Goal: Download file/media

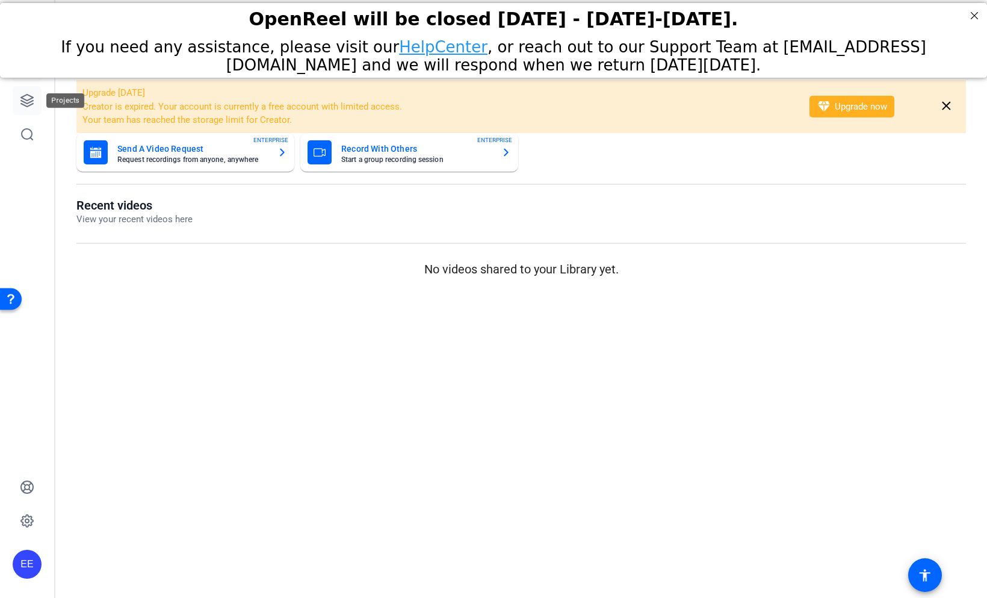
click at [31, 101] on icon at bounding box center [27, 101] width 12 height 12
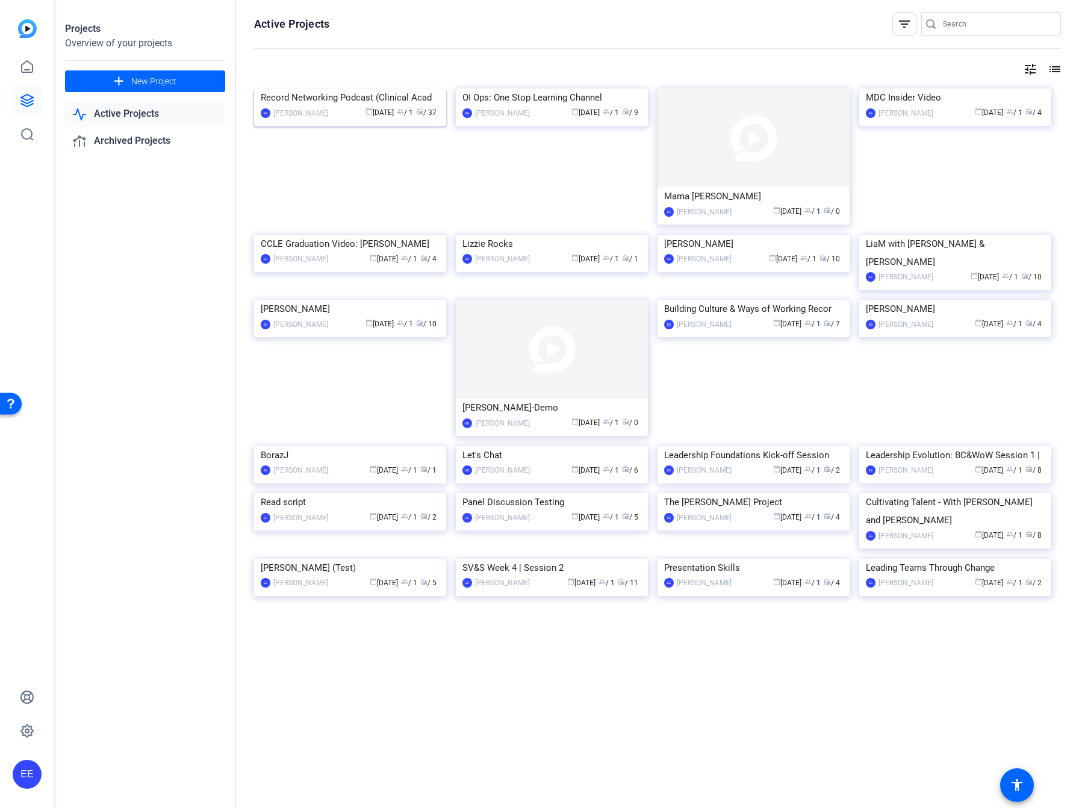
click at [369, 88] on img at bounding box center [350, 88] width 192 height 0
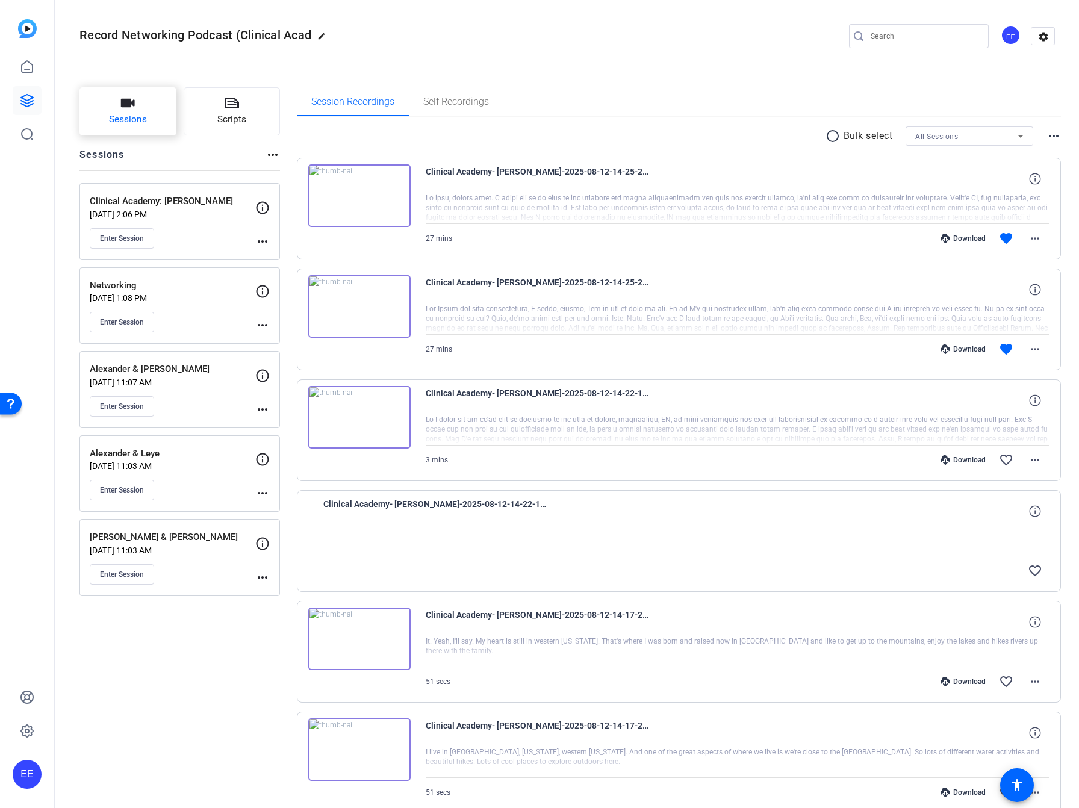
click at [142, 117] on span "Sessions" at bounding box center [128, 120] width 38 height 14
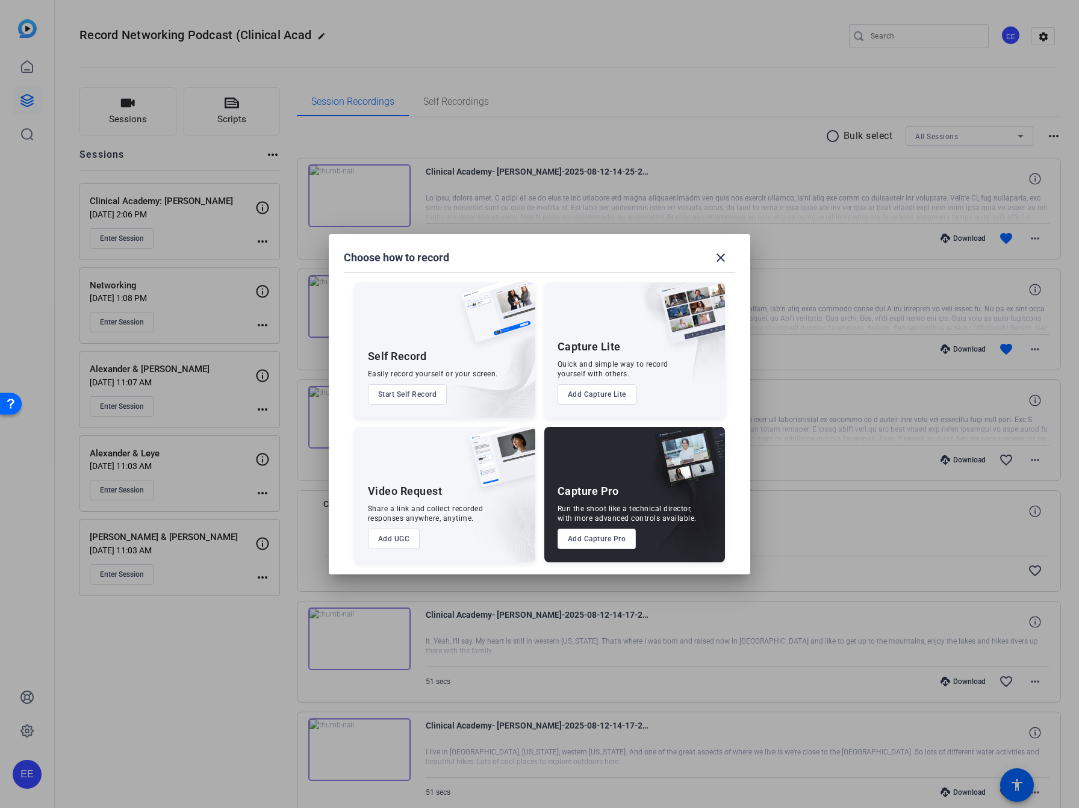
click at [588, 547] on button "Add Capture Pro" at bounding box center [596, 539] width 79 height 20
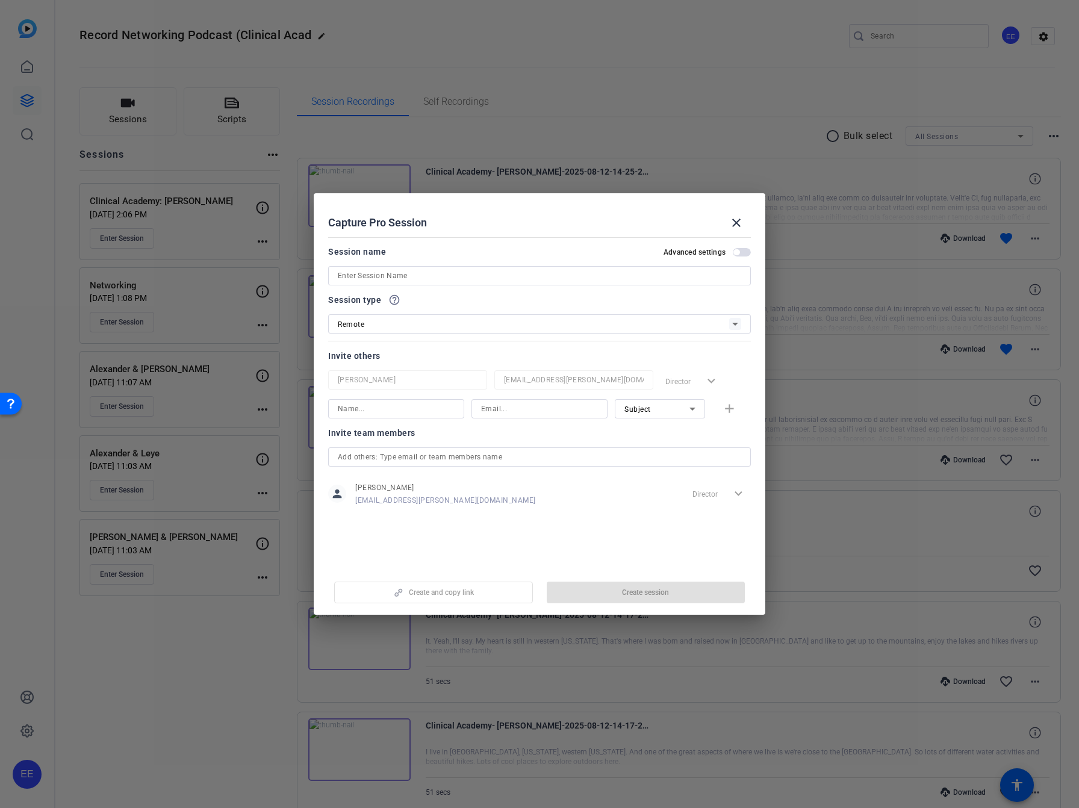
click at [418, 279] on input at bounding box center [539, 275] width 403 height 14
type input "AV-Rec"
click at [667, 595] on span "Create session" at bounding box center [645, 593] width 47 height 10
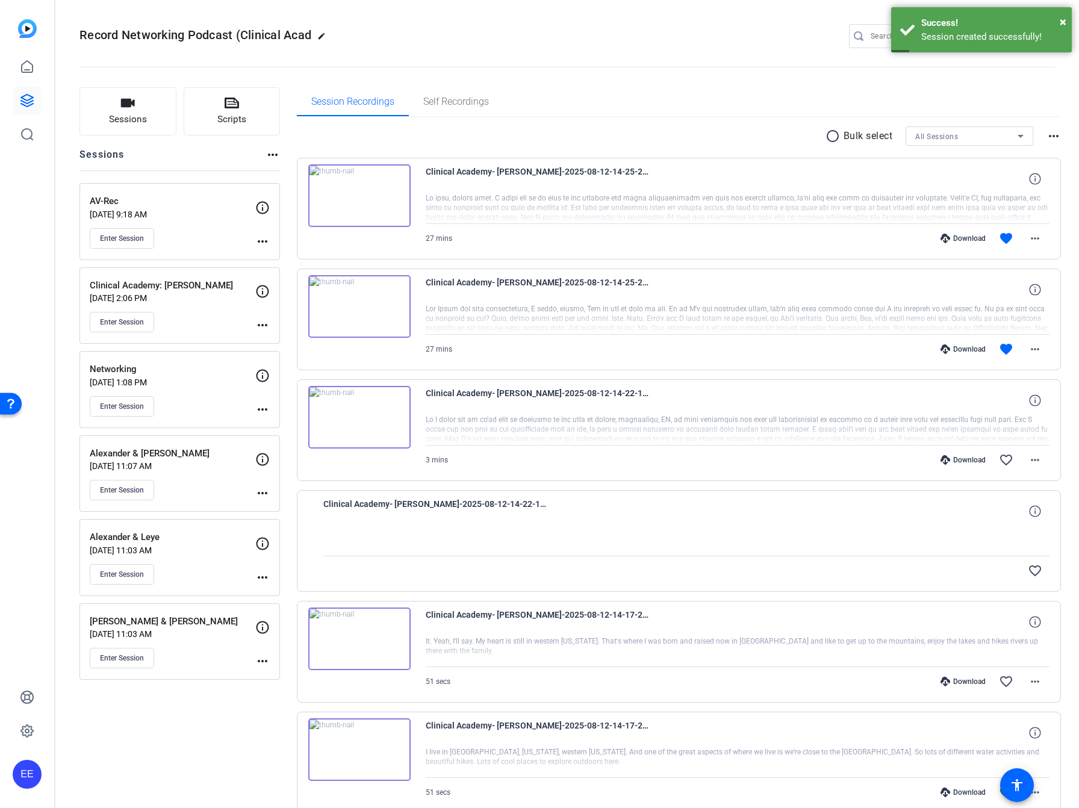
click at [255, 245] on mat-icon "more_horiz" at bounding box center [262, 241] width 14 height 14
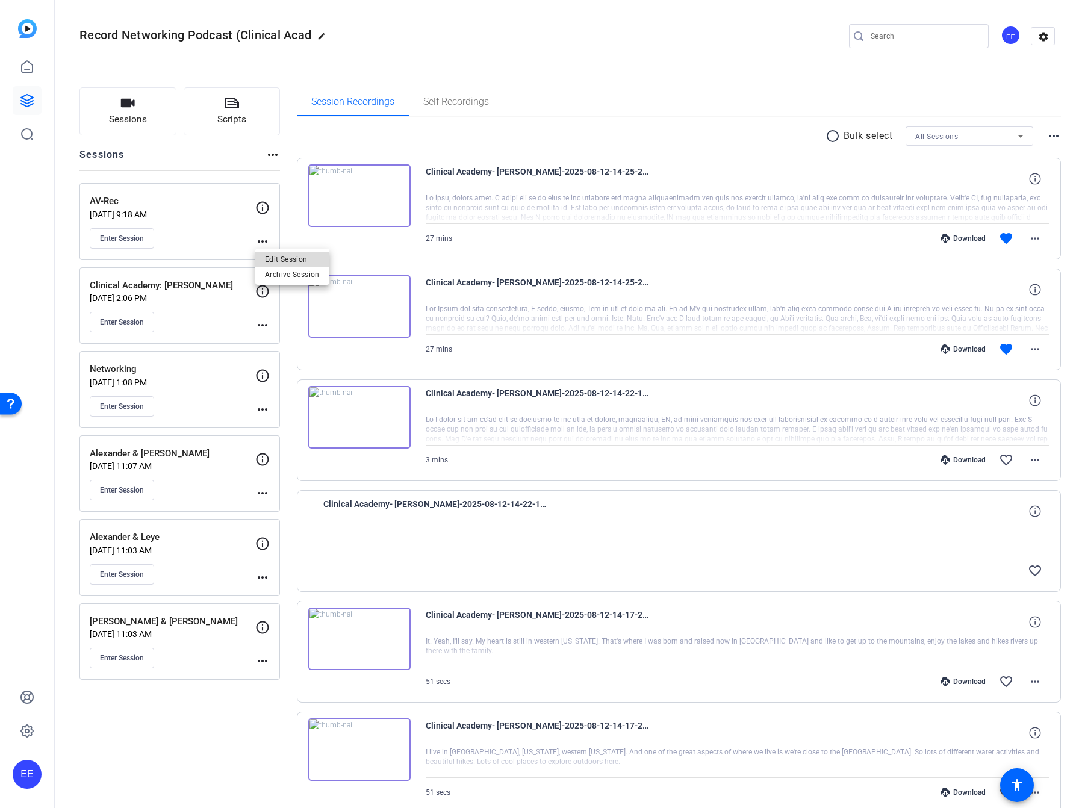
click at [294, 258] on span "Edit Session" at bounding box center [292, 259] width 55 height 14
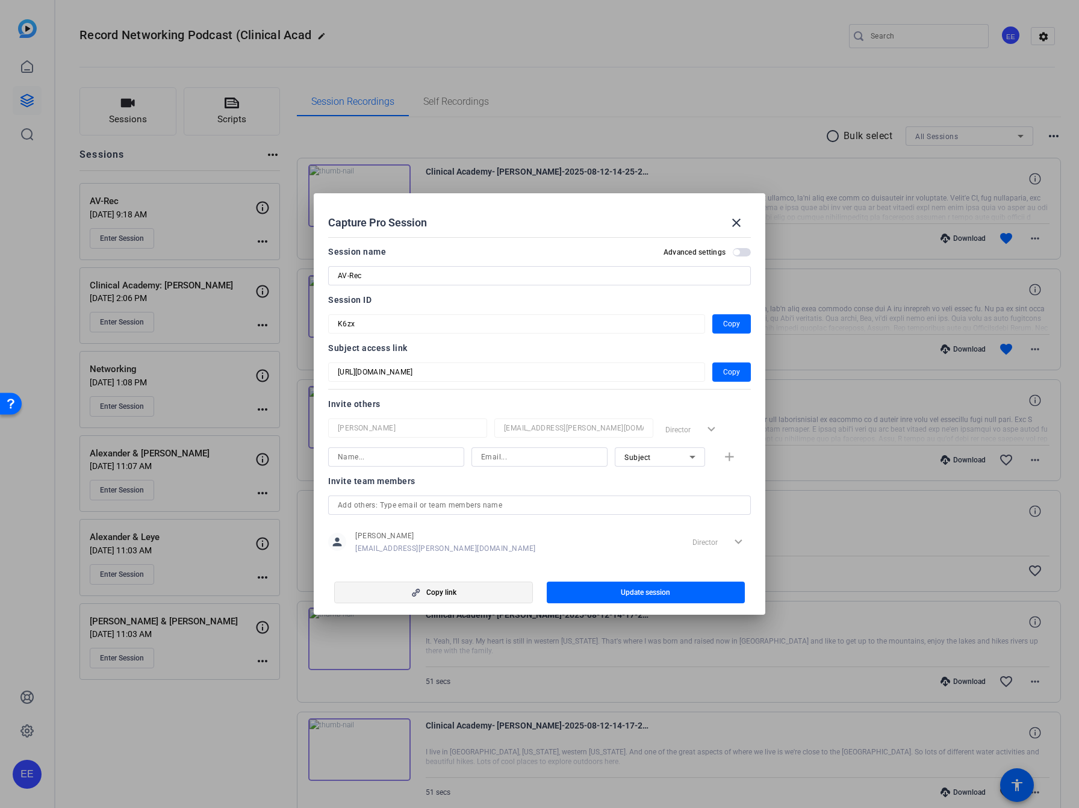
click at [457, 592] on span "button" at bounding box center [433, 592] width 197 height 29
click at [454, 550] on div "person Elvis Evans elvis.evans@optum.com Director expand_more" at bounding box center [539, 542] width 423 height 30
click at [718, 372] on span "button" at bounding box center [731, 372] width 39 height 29
click at [739, 220] on mat-icon "close" at bounding box center [736, 222] width 14 height 14
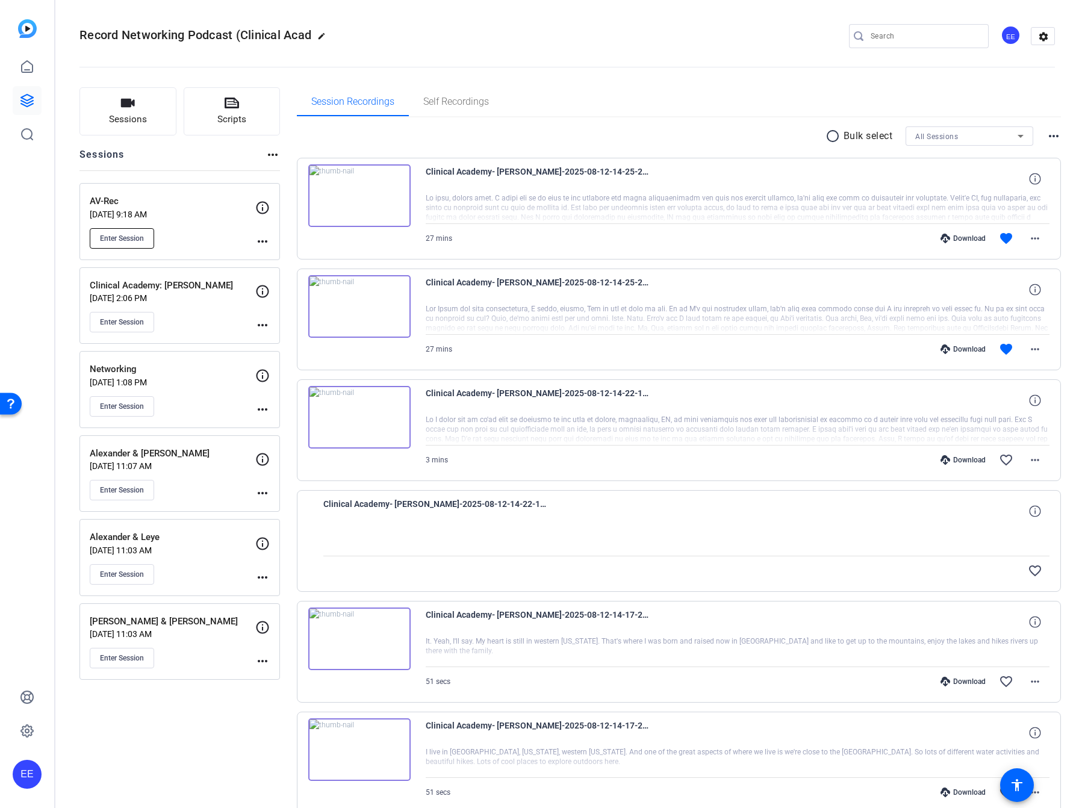
click at [141, 234] on span "Enter Session" at bounding box center [122, 239] width 44 height 10
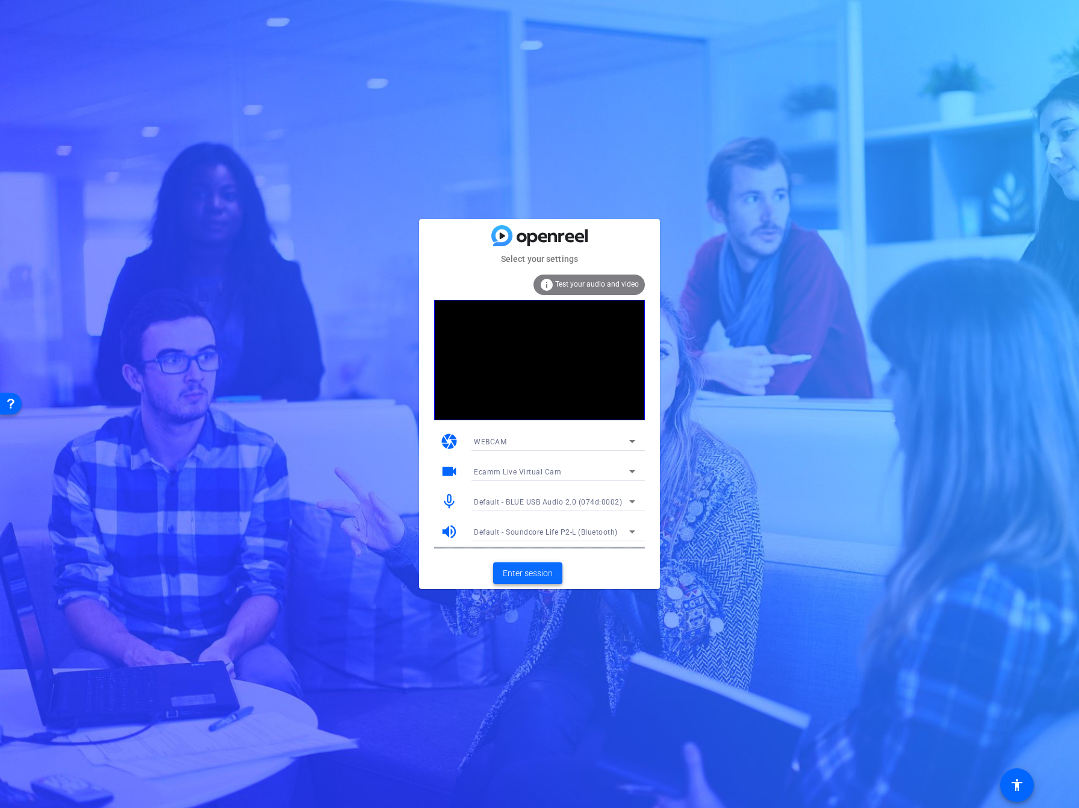
click at [541, 577] on span "Enter session" at bounding box center [528, 573] width 50 height 13
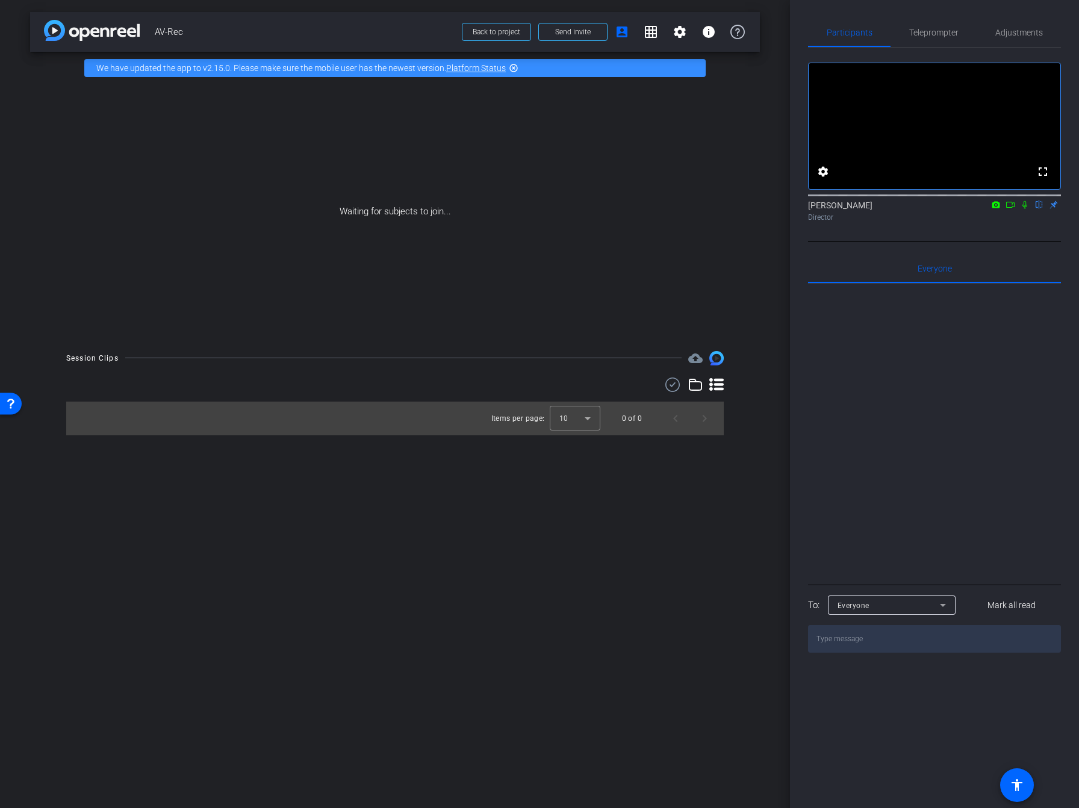
click at [994, 208] on icon at bounding box center [996, 204] width 8 height 7
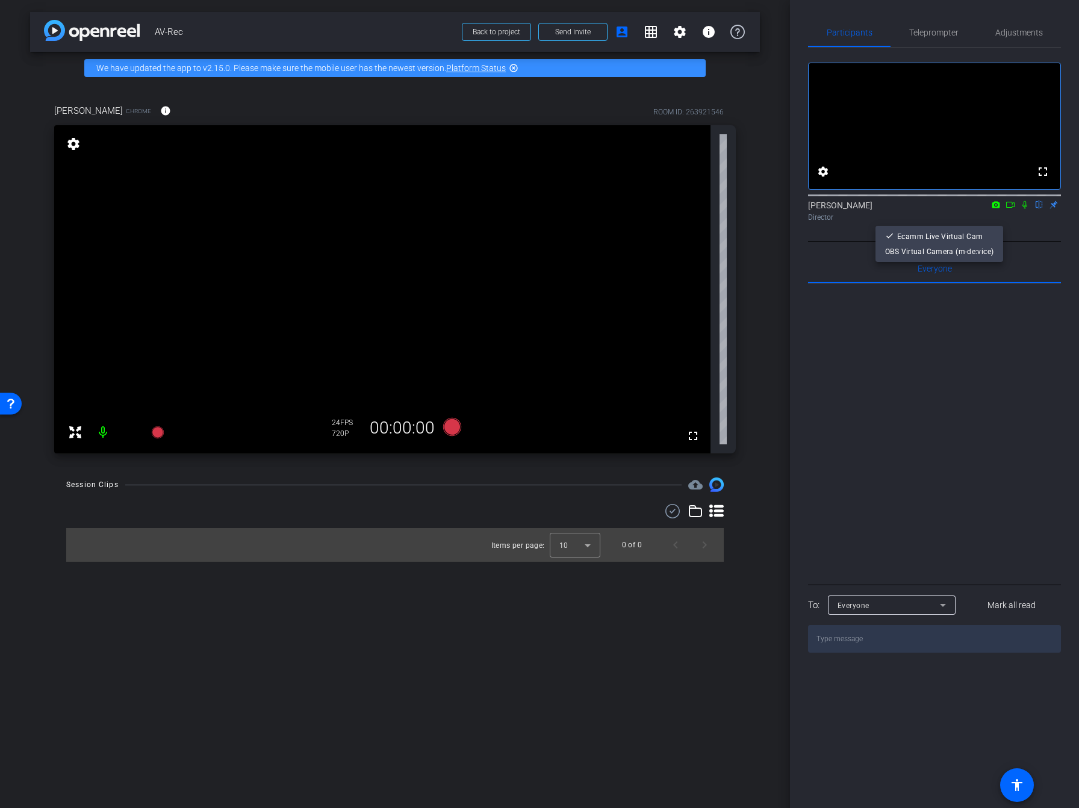
click at [1006, 220] on div at bounding box center [539, 404] width 1079 height 808
click at [1006, 209] on icon at bounding box center [1010, 204] width 10 height 8
click at [107, 435] on mat-icon at bounding box center [103, 432] width 24 height 24
click at [1020, 41] on span "Adjustments" at bounding box center [1019, 32] width 48 height 29
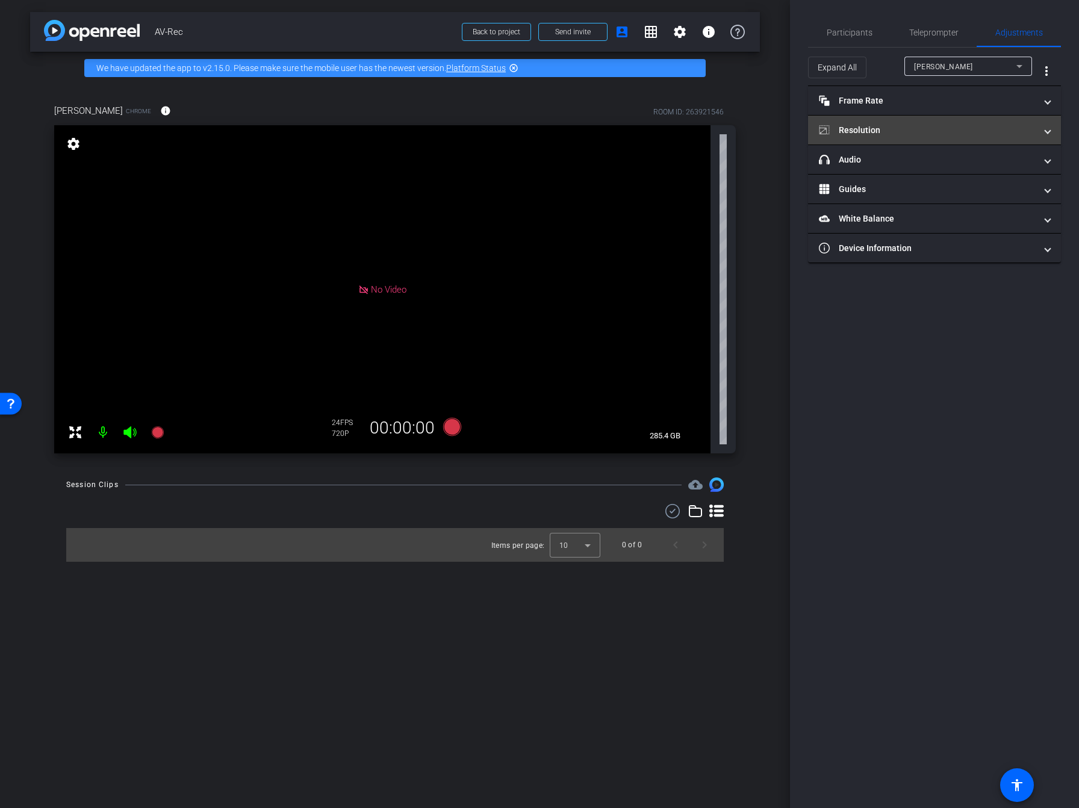
click at [890, 127] on mat-panel-title "Resolution" at bounding box center [927, 130] width 217 height 13
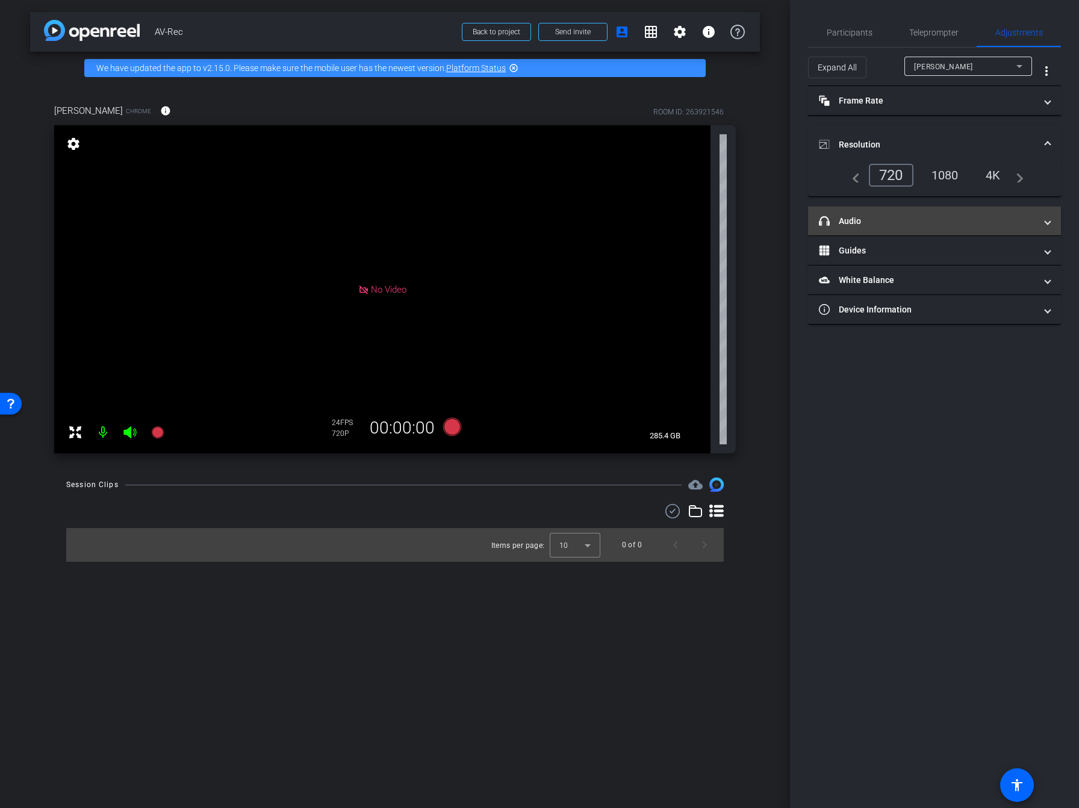
click at [895, 222] on mat-panel-title "headphone icon Audio" at bounding box center [927, 221] width 217 height 13
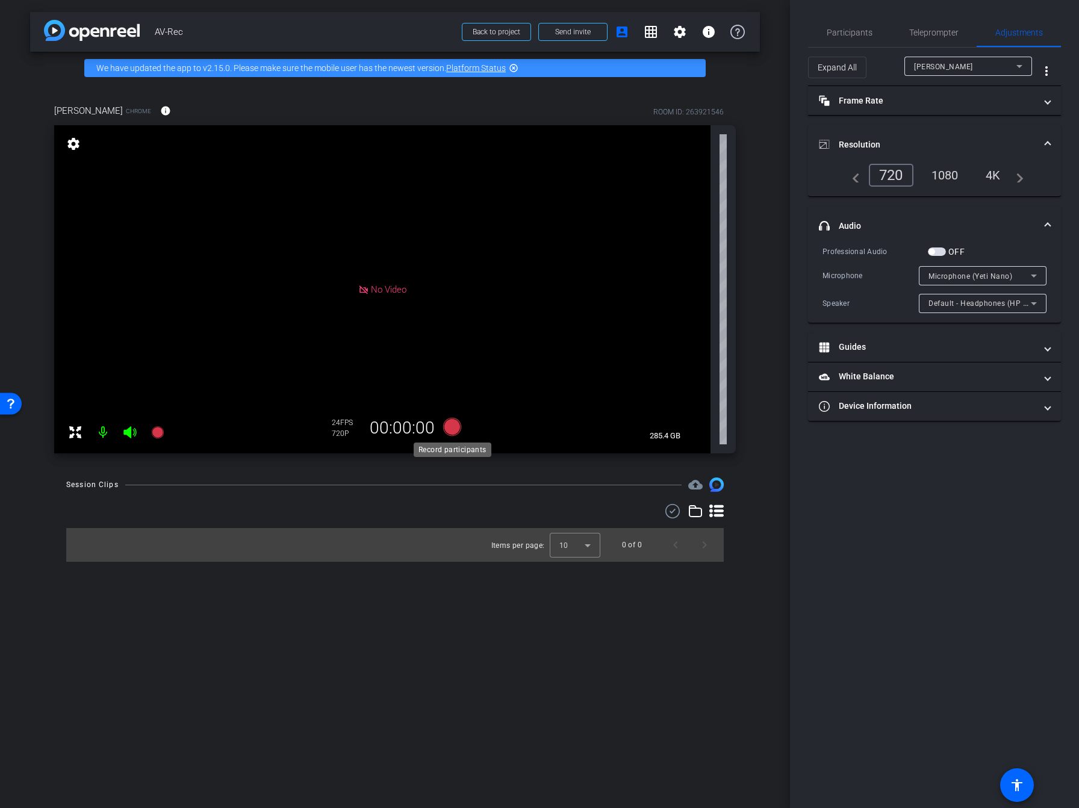
click at [453, 431] on icon at bounding box center [452, 427] width 18 height 18
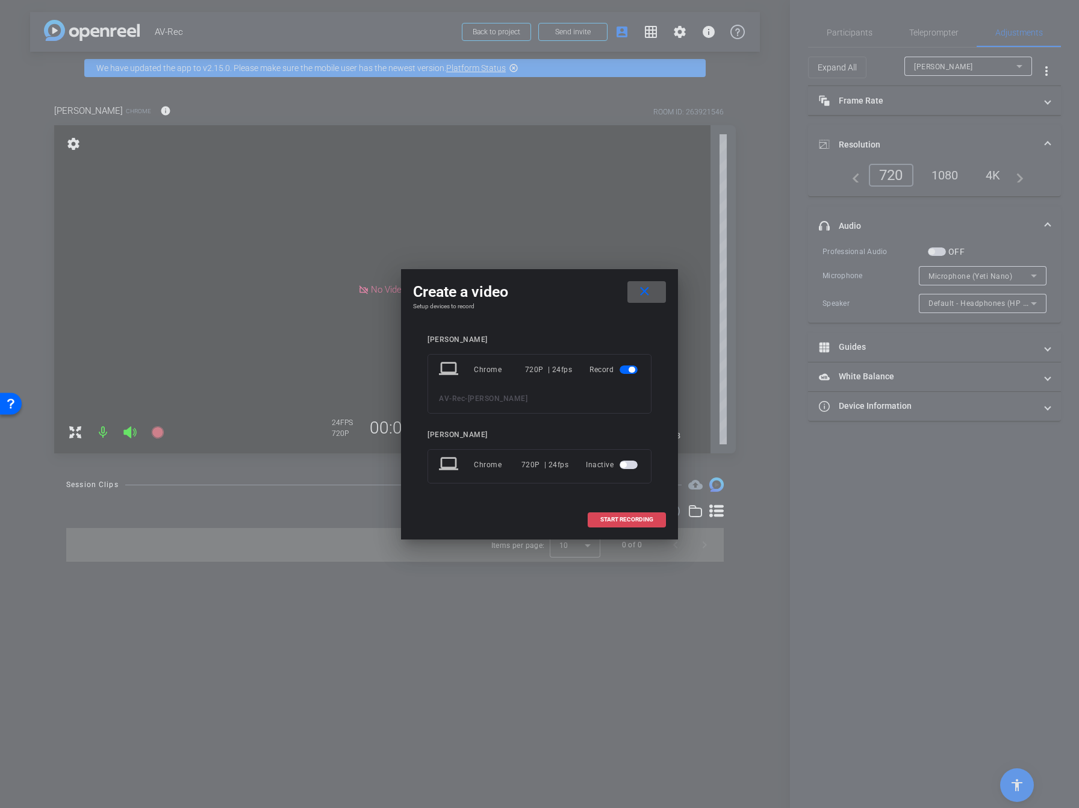
click at [627, 522] on span at bounding box center [626, 519] width 77 height 29
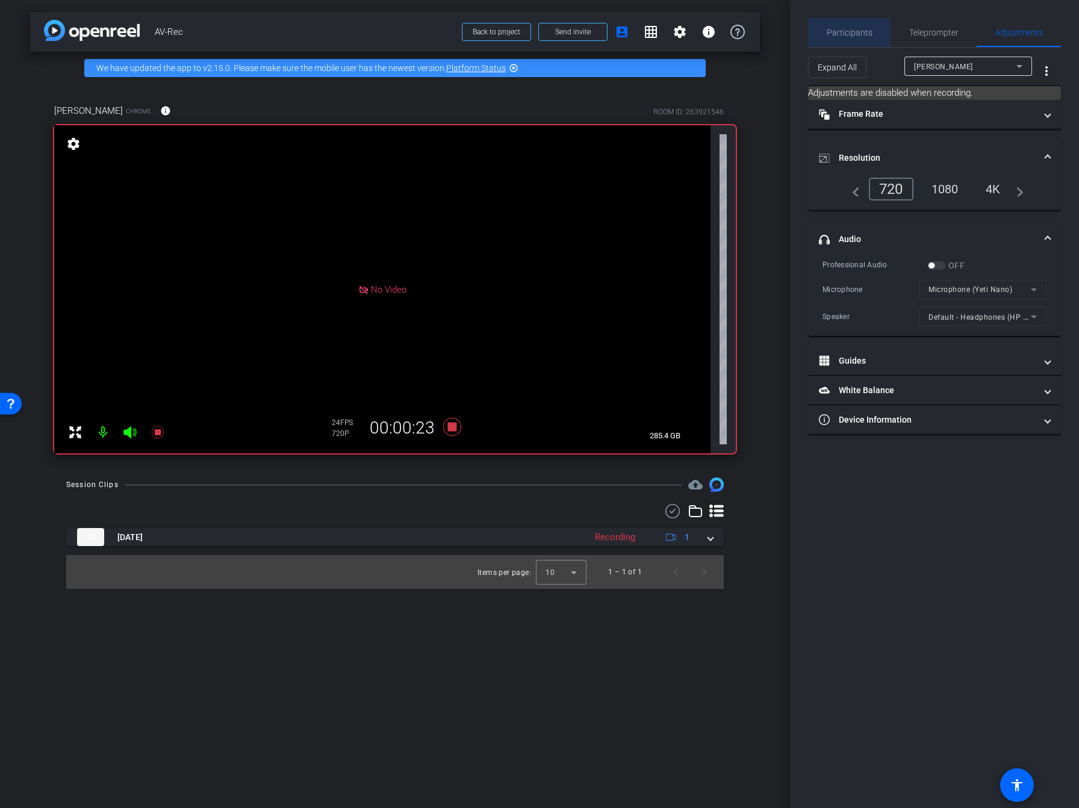
click at [840, 25] on span "Participants" at bounding box center [849, 32] width 46 height 29
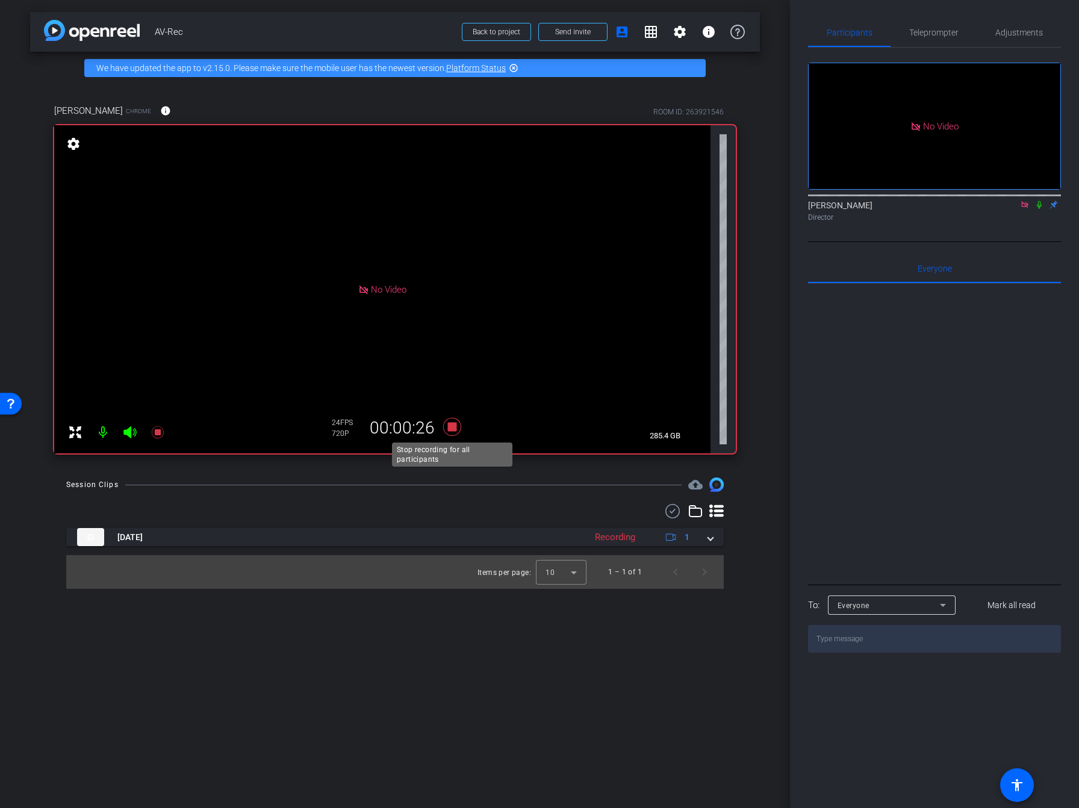
click at [457, 434] on icon at bounding box center [452, 427] width 18 height 18
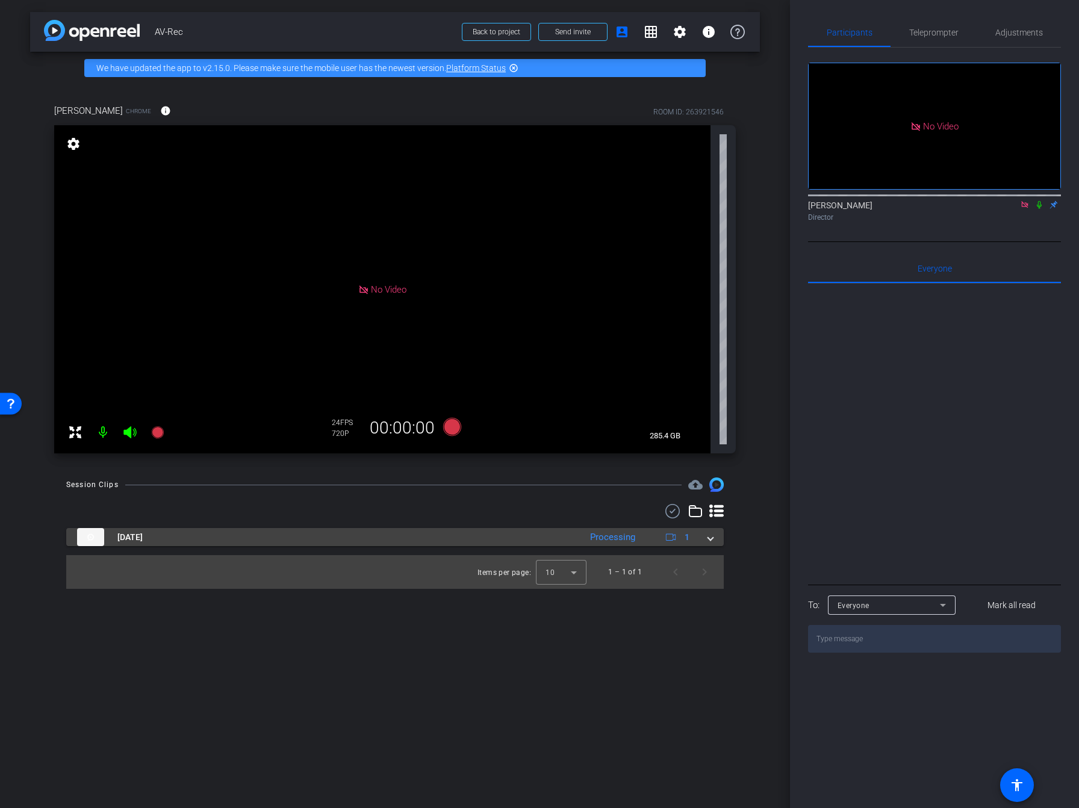
click at [713, 542] on mat-expansion-panel-header "Aug 15, 2025 Processing 1" at bounding box center [394, 537] width 657 height 18
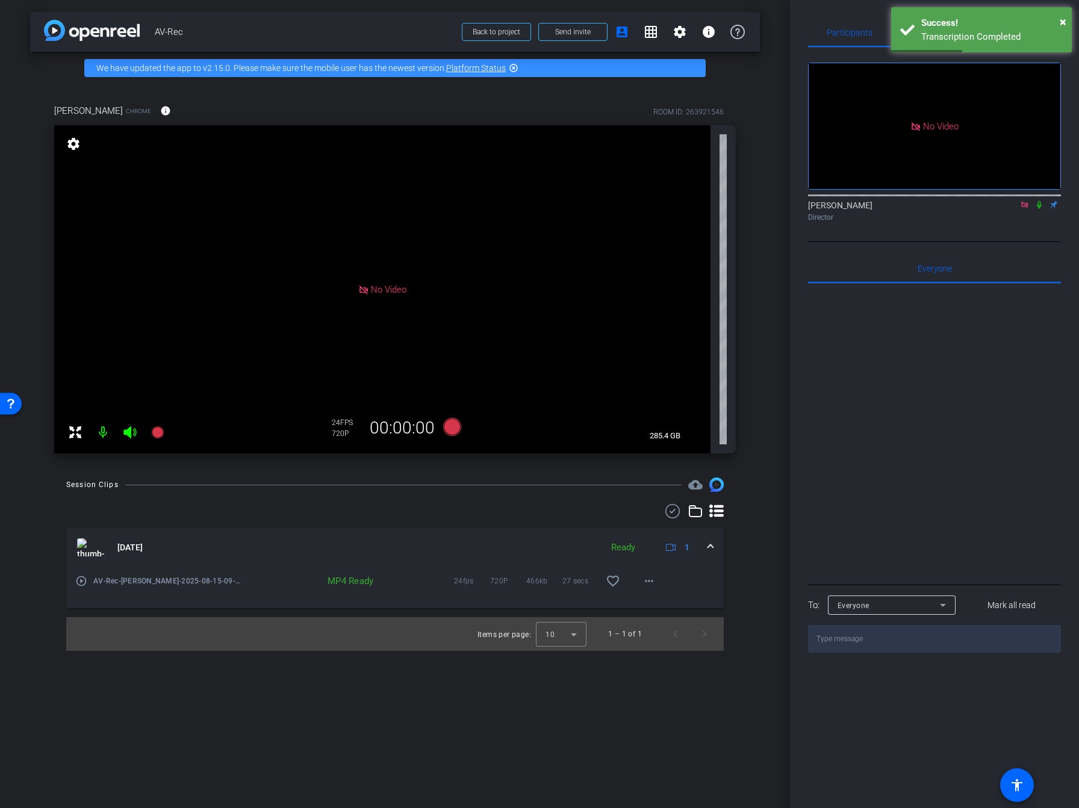
click at [1037, 208] on icon at bounding box center [1039, 204] width 10 height 8
click at [644, 578] on mat-icon "more_horiz" at bounding box center [649, 581] width 14 height 14
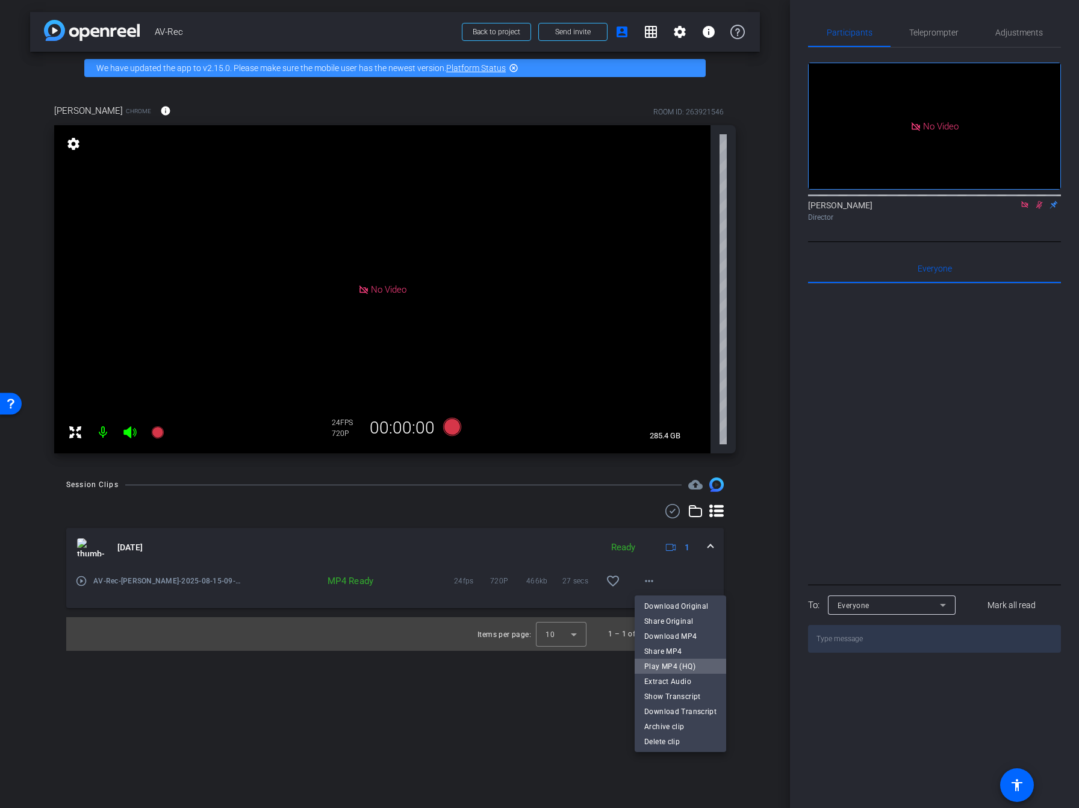
click at [681, 668] on span "Play MP4 (HQ)" at bounding box center [680, 666] width 72 height 14
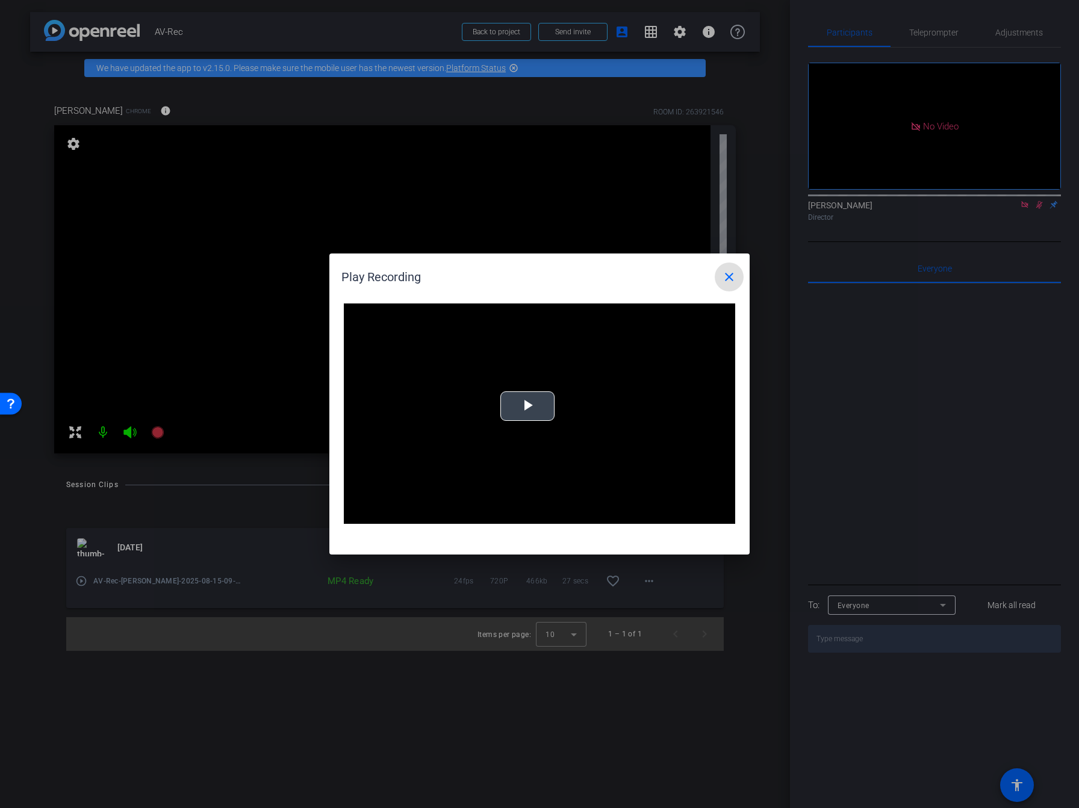
click at [527, 406] on span "Video Player" at bounding box center [527, 406] width 0 height 0
click at [731, 277] on mat-icon "close" at bounding box center [729, 277] width 14 height 14
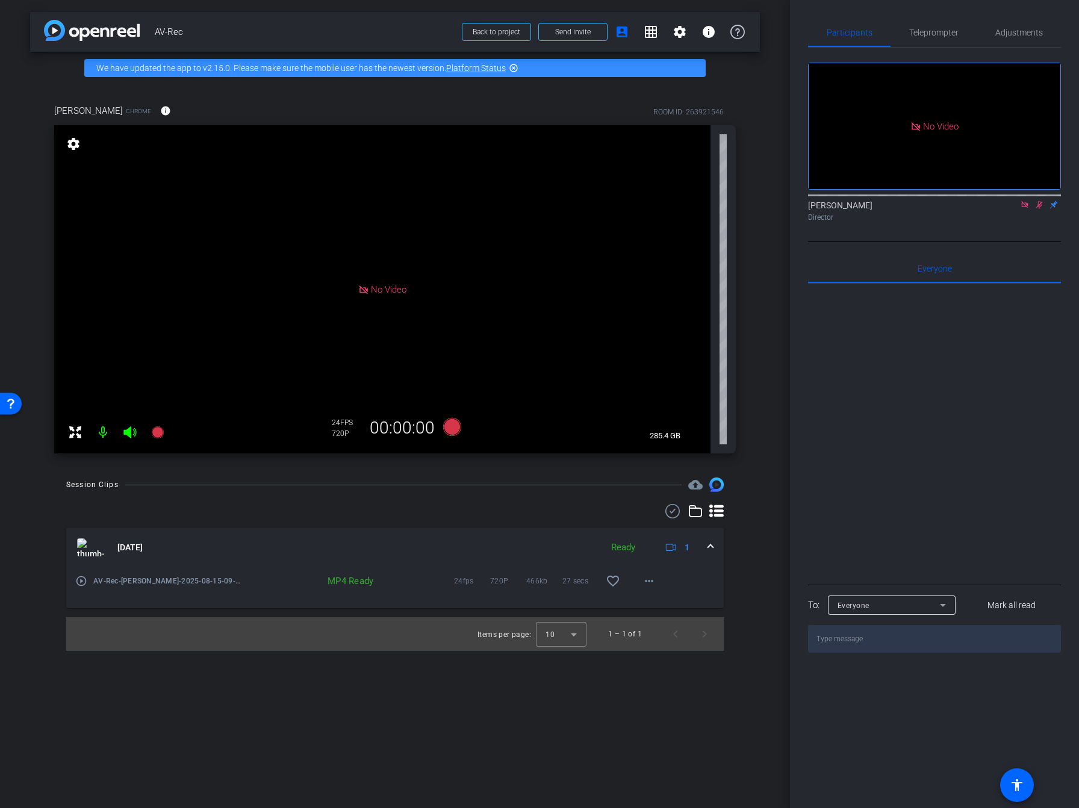
click at [1036, 209] on mat-icon at bounding box center [1039, 204] width 14 height 11
click at [459, 427] on icon at bounding box center [452, 427] width 18 height 18
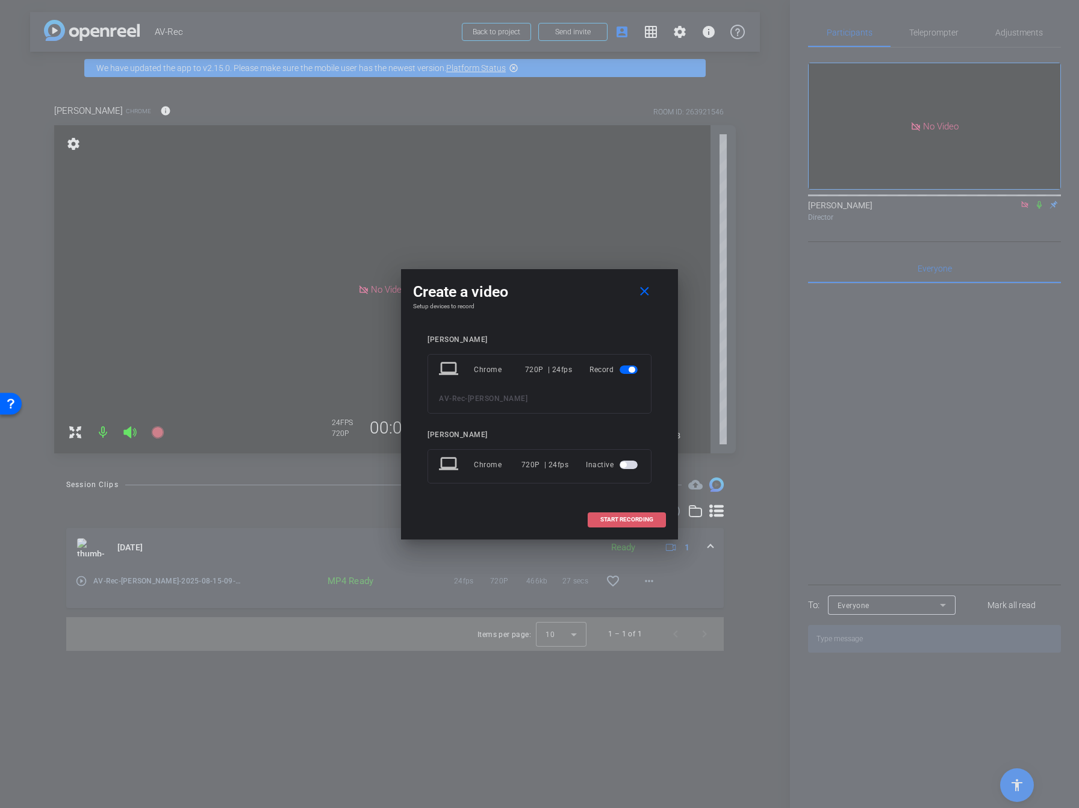
click at [625, 525] on span at bounding box center [626, 519] width 77 height 29
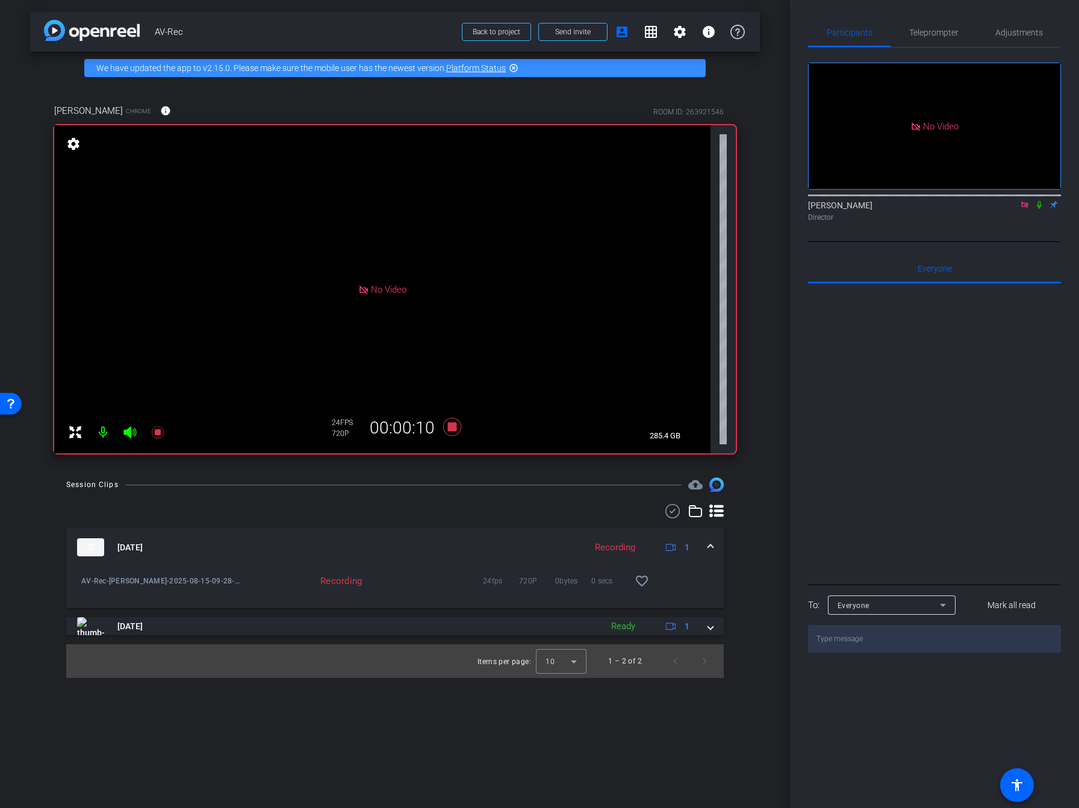
click at [1036, 207] on icon at bounding box center [1039, 204] width 10 height 8
click at [448, 428] on icon at bounding box center [452, 427] width 18 height 18
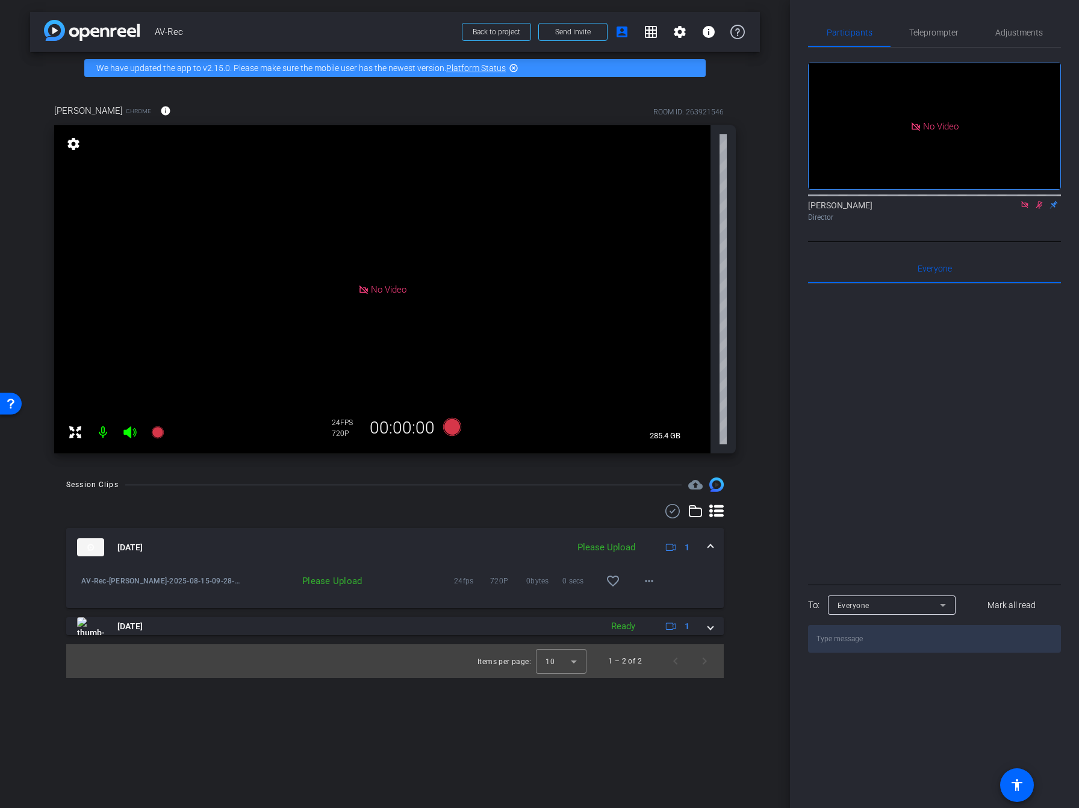
click at [1043, 204] on icon at bounding box center [1039, 204] width 10 height 8
click at [614, 583] on mat-icon "favorite_border" at bounding box center [613, 581] width 14 height 14
click at [446, 426] on icon at bounding box center [452, 427] width 18 height 18
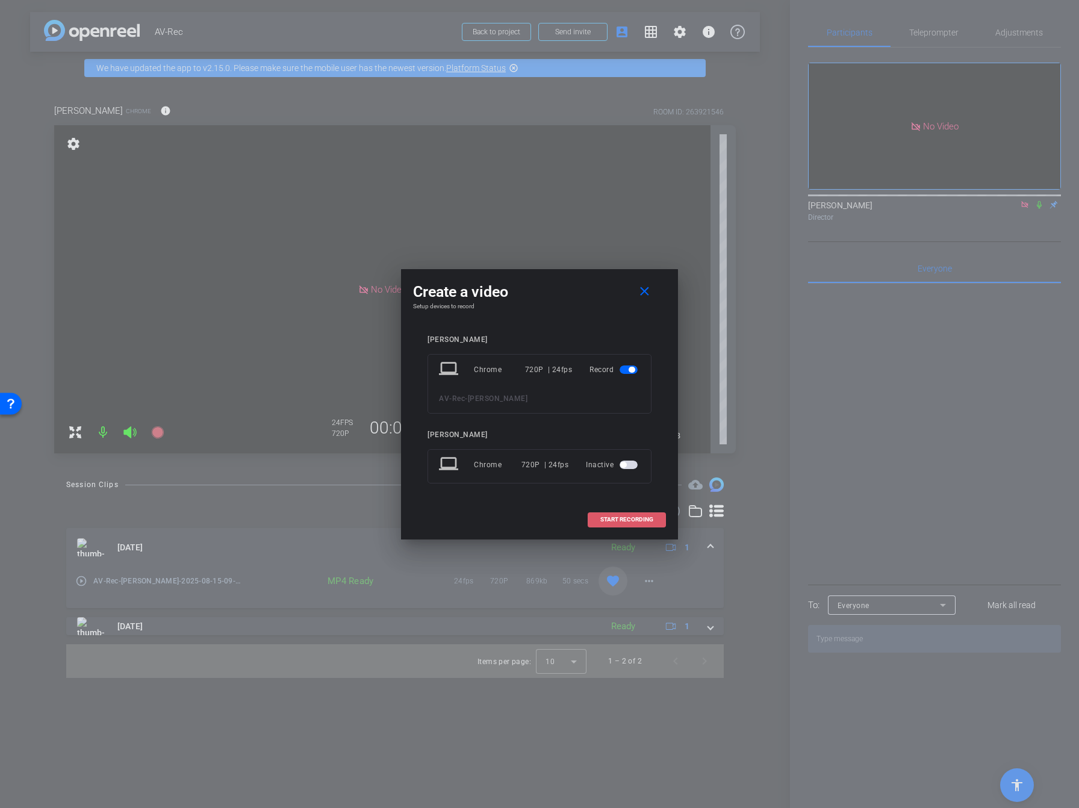
click at [628, 525] on span at bounding box center [626, 519] width 77 height 29
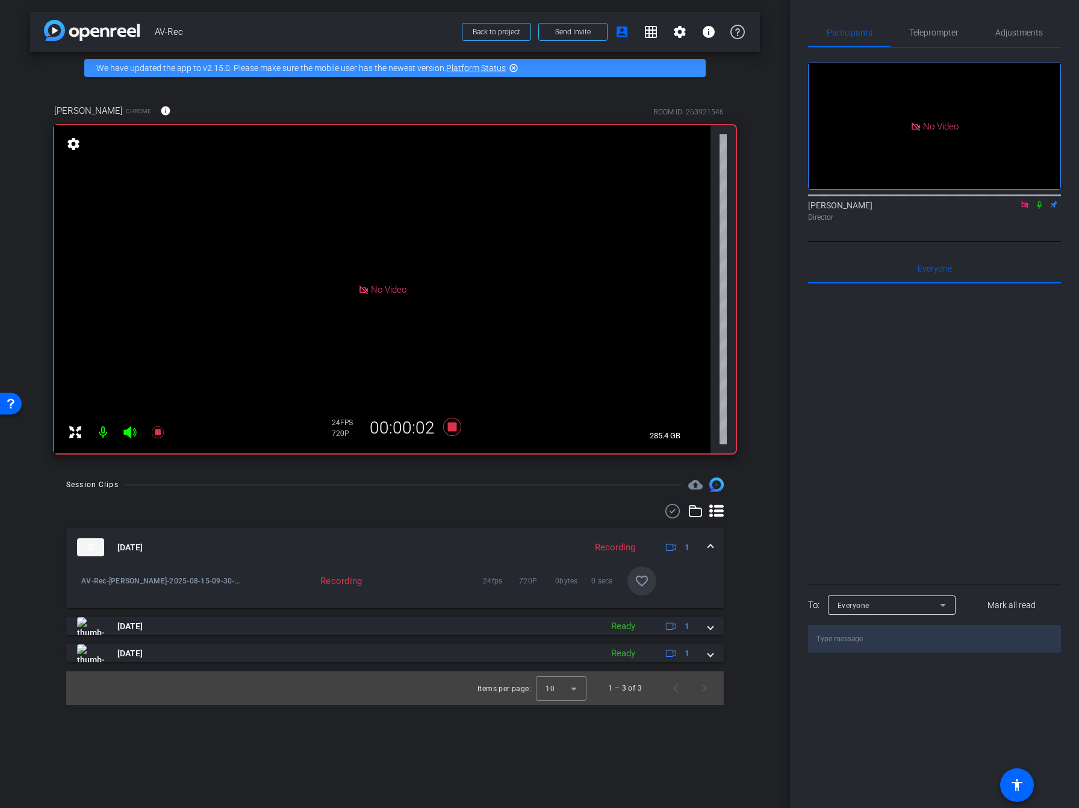
click at [1040, 206] on icon at bounding box center [1039, 205] width 5 height 8
click at [1040, 208] on icon at bounding box center [1039, 205] width 7 height 8
click at [1038, 205] on icon at bounding box center [1039, 205] width 5 height 8
click at [450, 430] on icon at bounding box center [452, 427] width 18 height 18
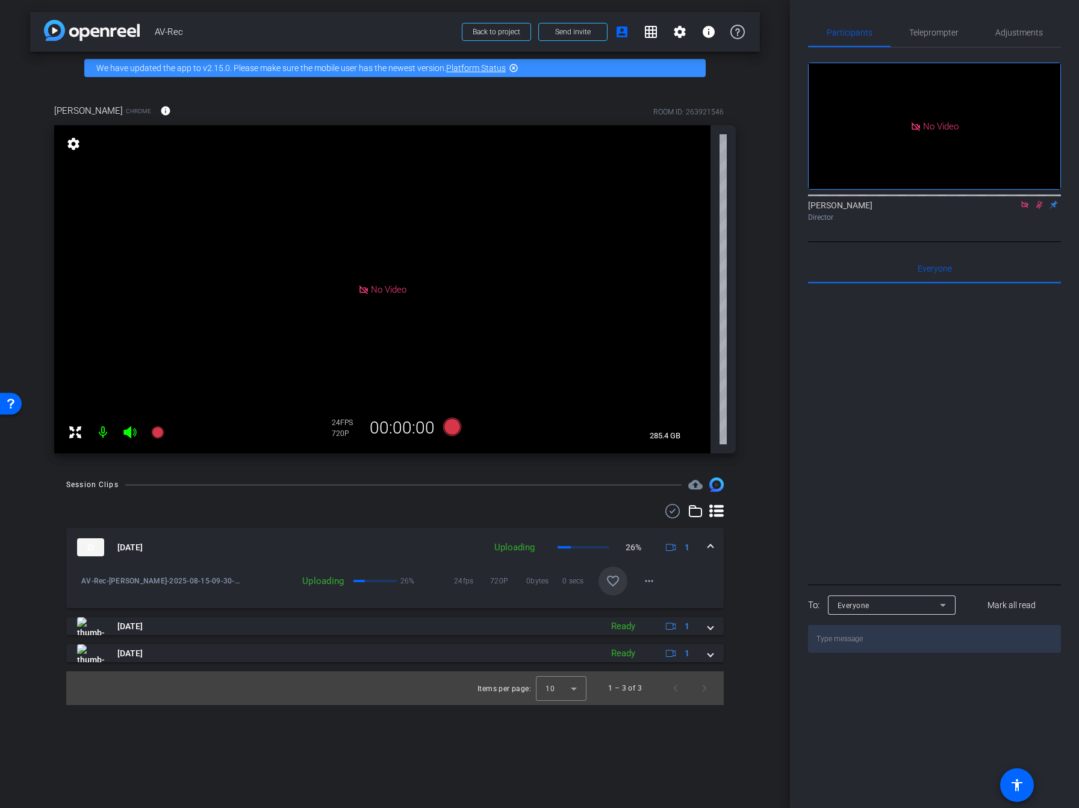
click at [1038, 208] on icon at bounding box center [1039, 204] width 10 height 8
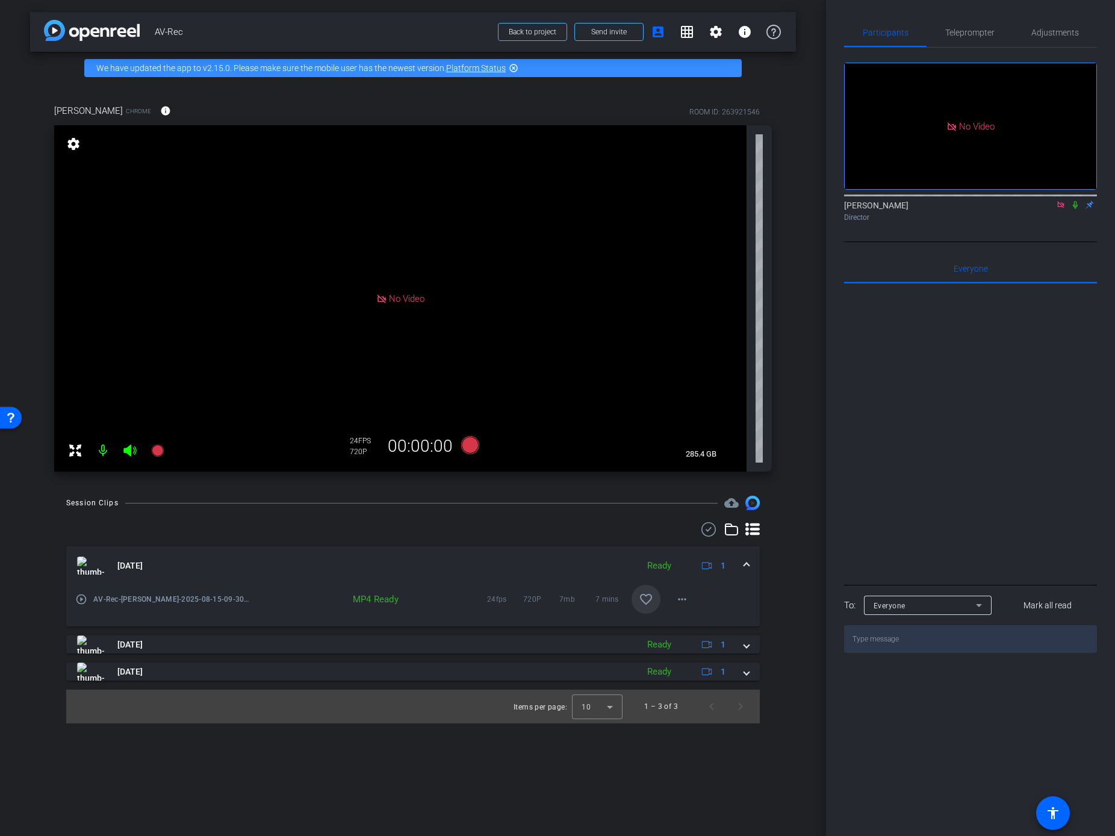
click at [651, 603] on mat-icon "favorite_border" at bounding box center [646, 599] width 14 height 14
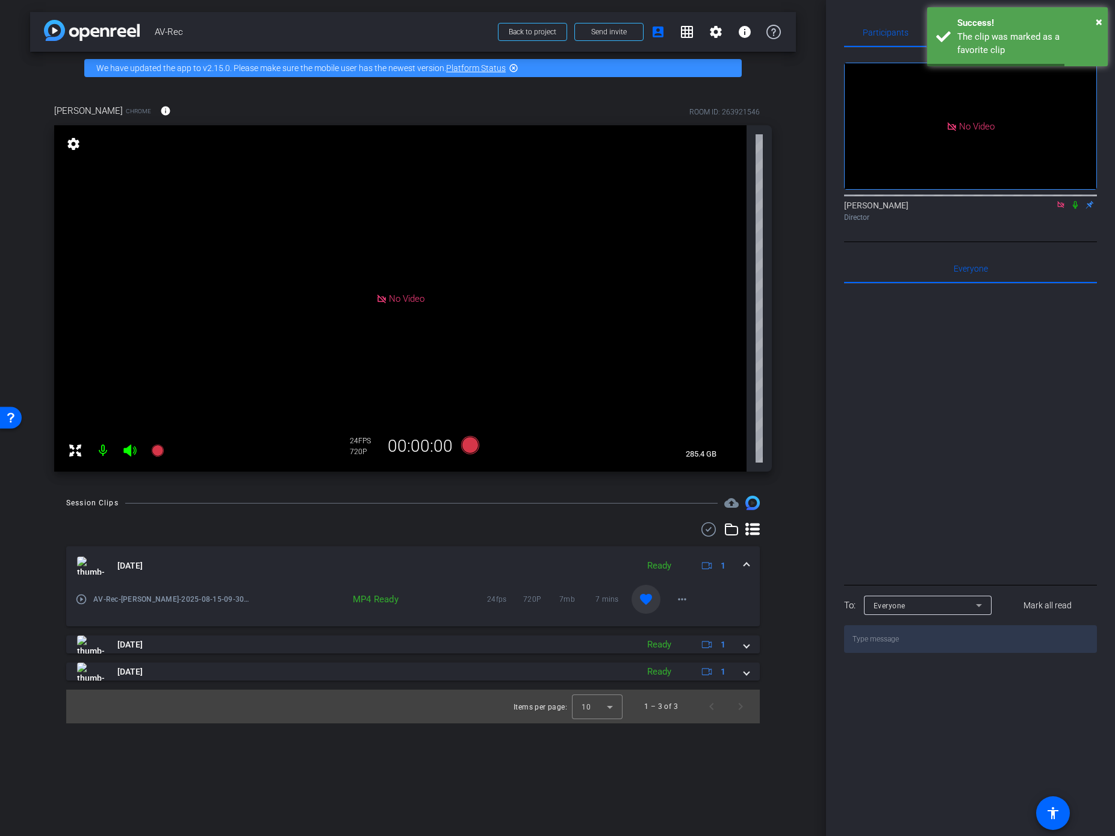
click at [787, 657] on div "Session Clips cloud_upload Aug 15, 2025 Ready 1 play_circle_outline AV-Rec-Alex…" at bounding box center [413, 609] width 766 height 228
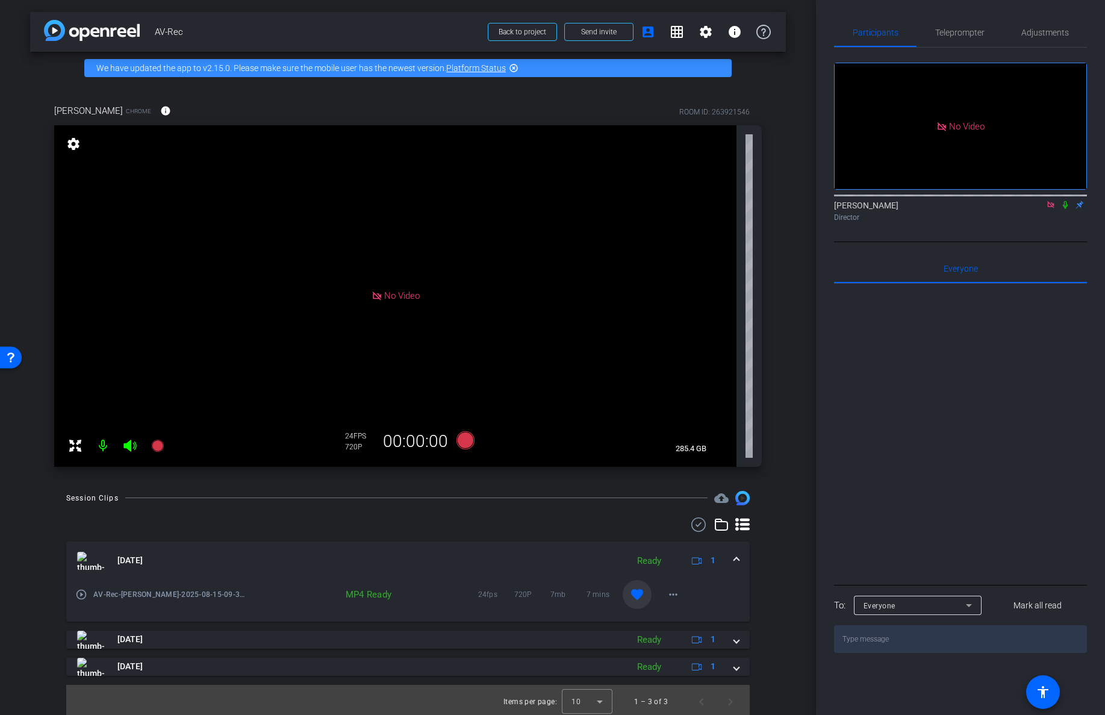
scroll to position [4, 0]
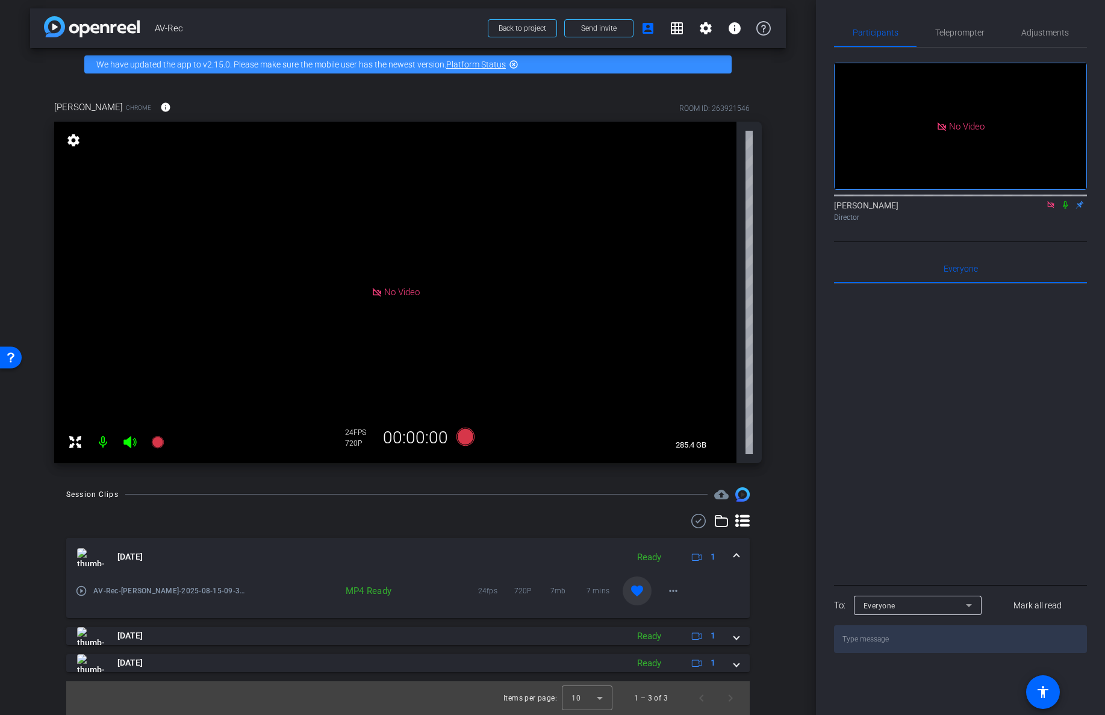
click at [1065, 206] on icon at bounding box center [1065, 204] width 10 height 8
click at [673, 594] on mat-icon "more_horiz" at bounding box center [673, 590] width 14 height 14
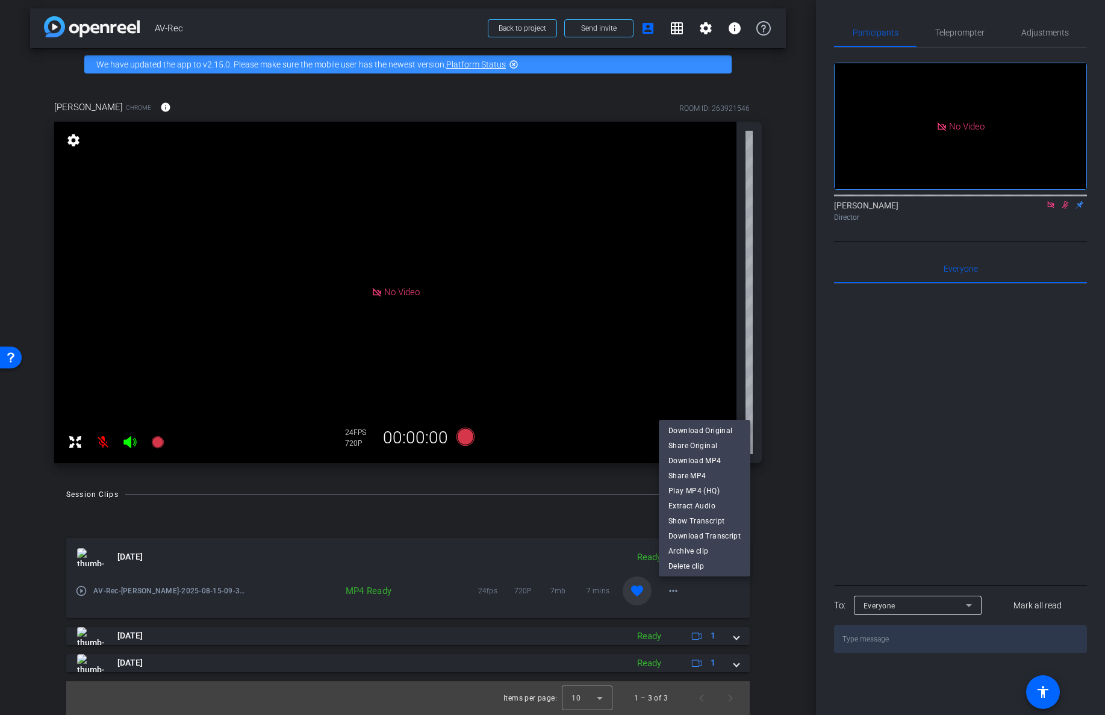
click at [769, 530] on div at bounding box center [552, 357] width 1105 height 715
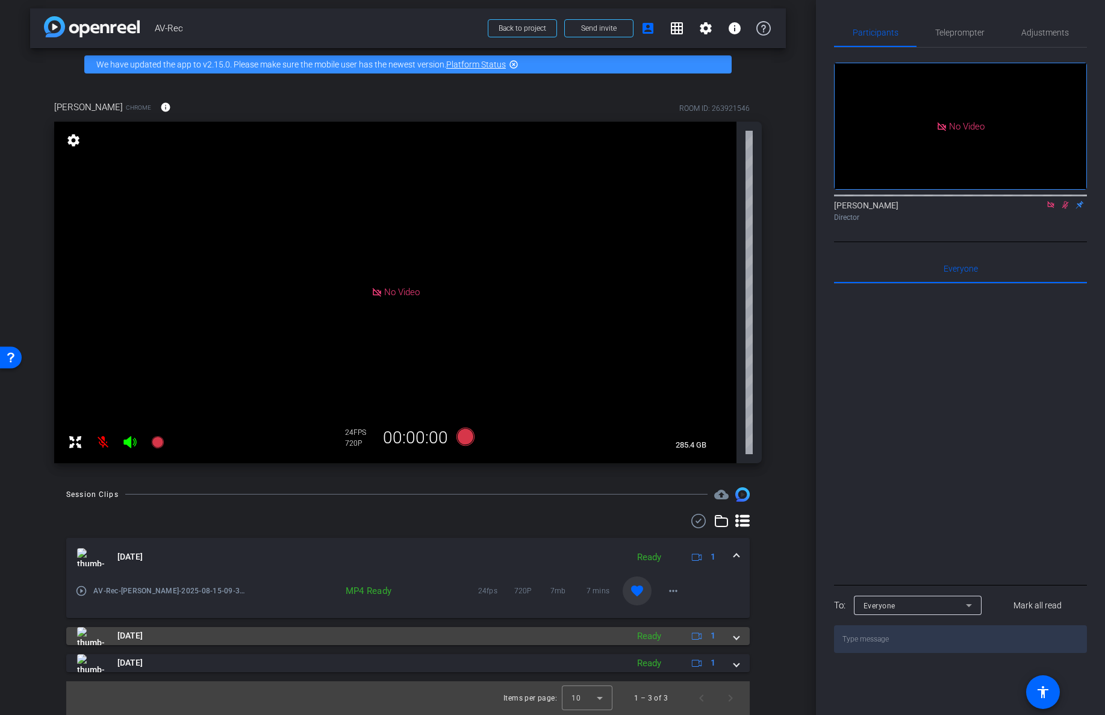
click at [731, 638] on div "Aug 15, 2025 Ready 1" at bounding box center [405, 636] width 657 height 18
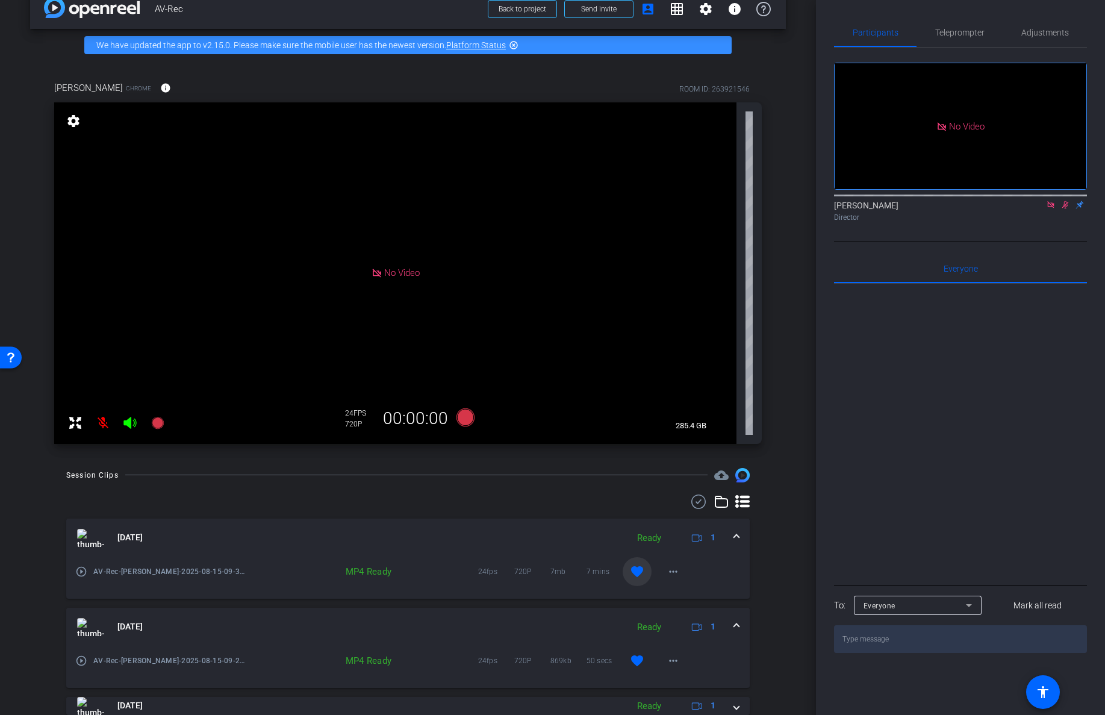
scroll to position [66, 0]
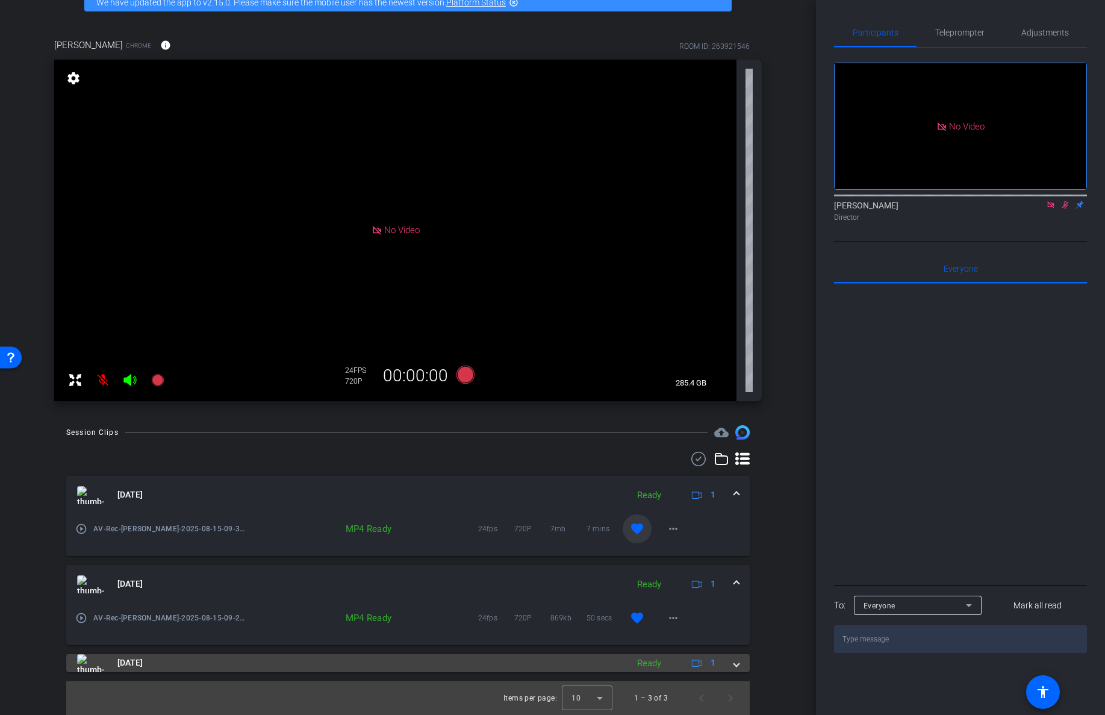
click at [737, 665] on span at bounding box center [736, 662] width 5 height 13
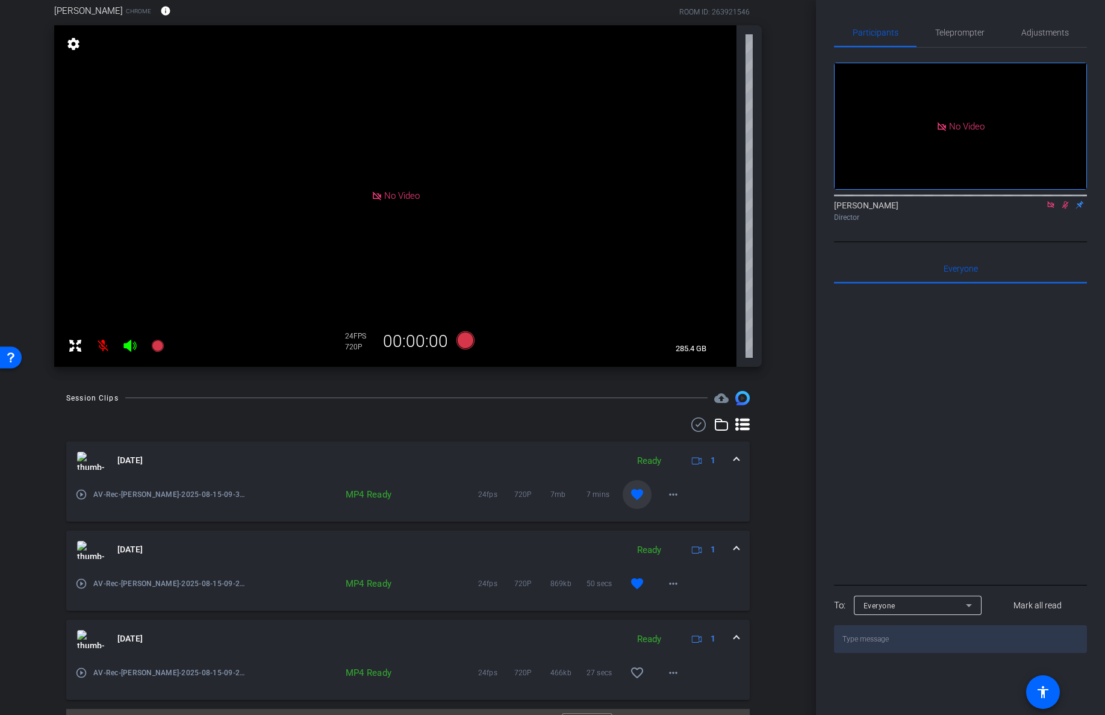
scroll to position [128, 0]
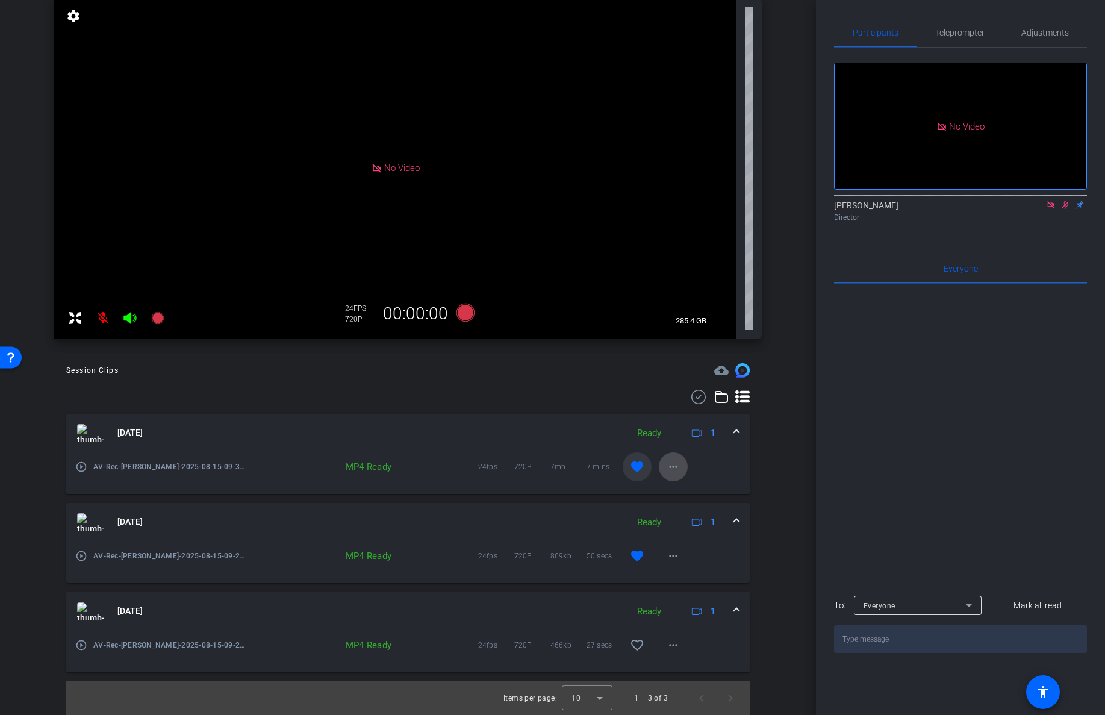
click at [672, 473] on mat-icon "more_horiz" at bounding box center [673, 466] width 14 height 14
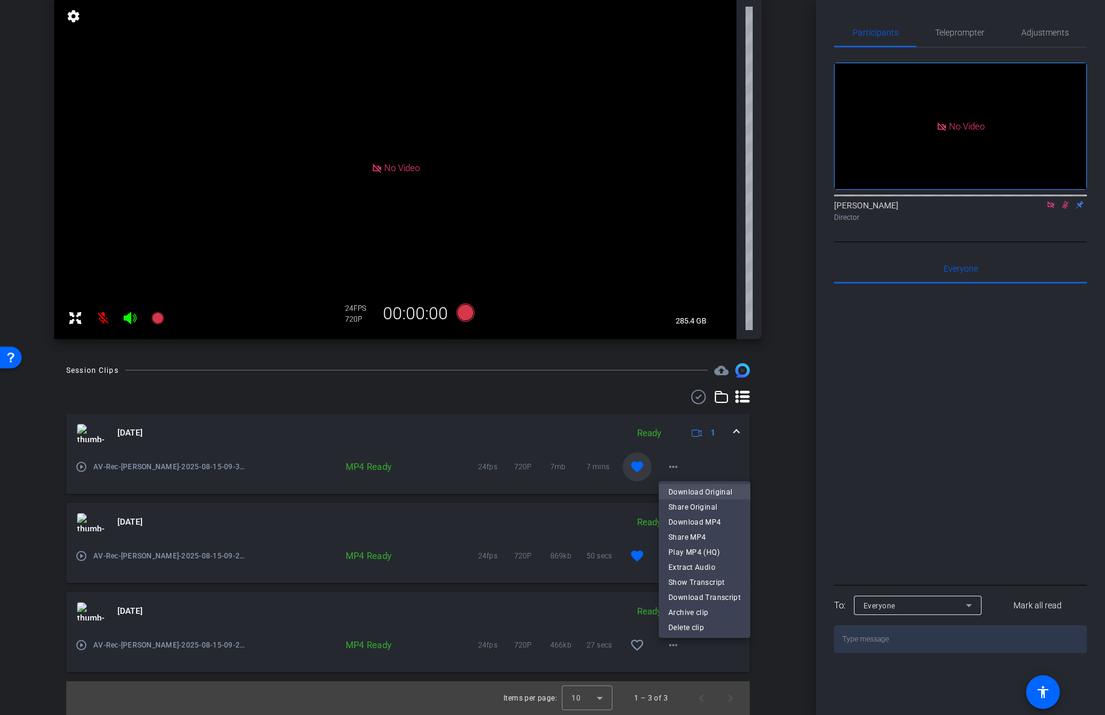
click at [719, 496] on span "Download Original" at bounding box center [704, 491] width 72 height 14
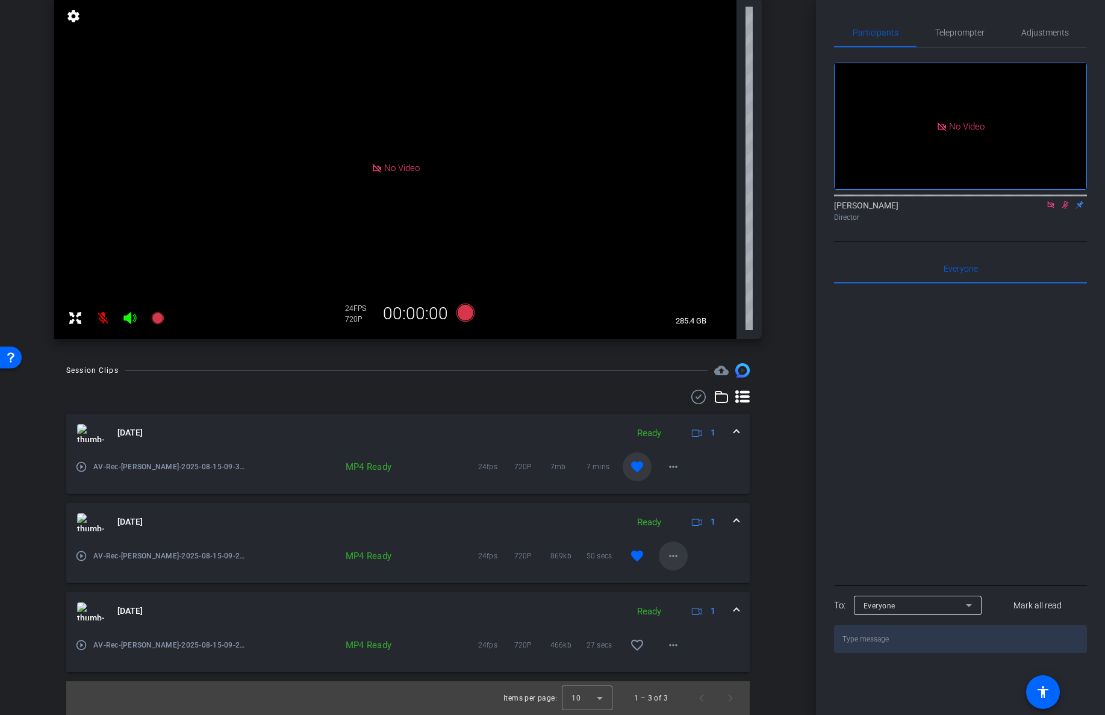
click at [673, 557] on mat-icon "more_horiz" at bounding box center [673, 555] width 14 height 14
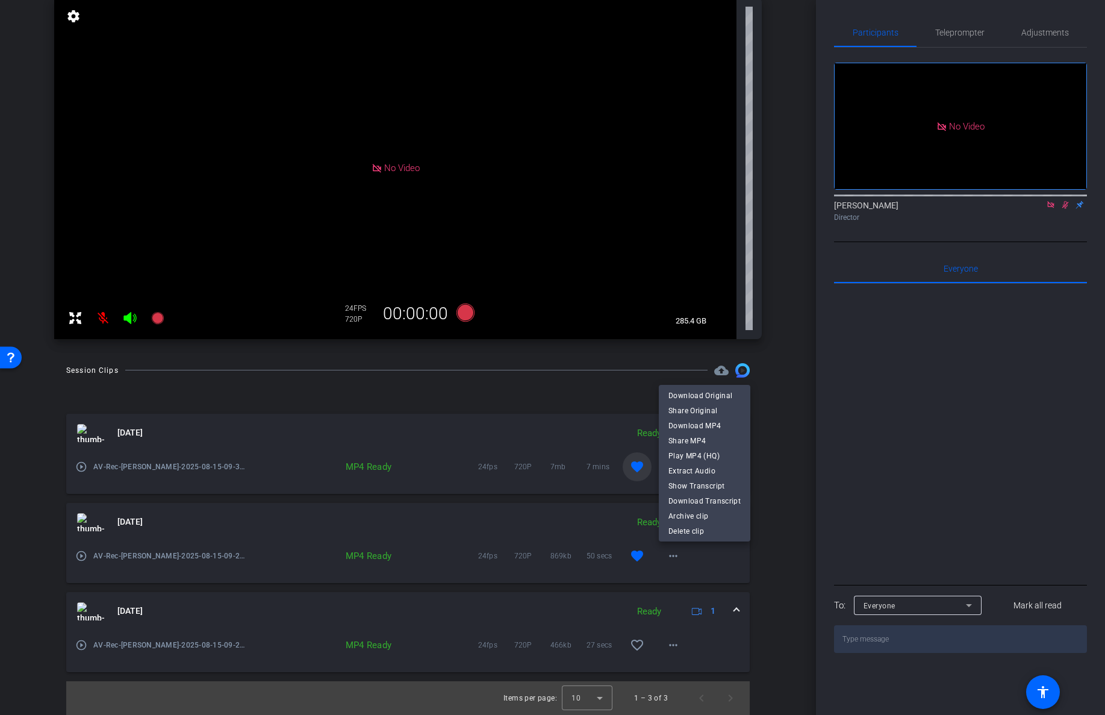
click at [757, 570] on div at bounding box center [552, 357] width 1105 height 715
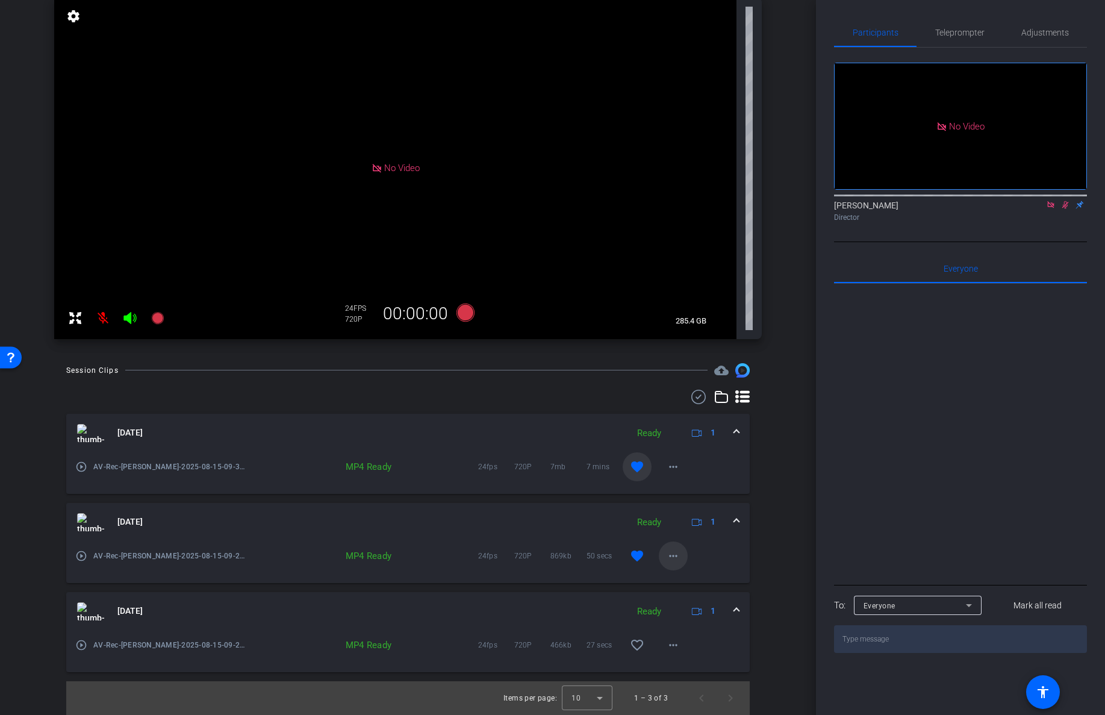
click at [675, 561] on mat-icon "more_horiz" at bounding box center [673, 555] width 14 height 14
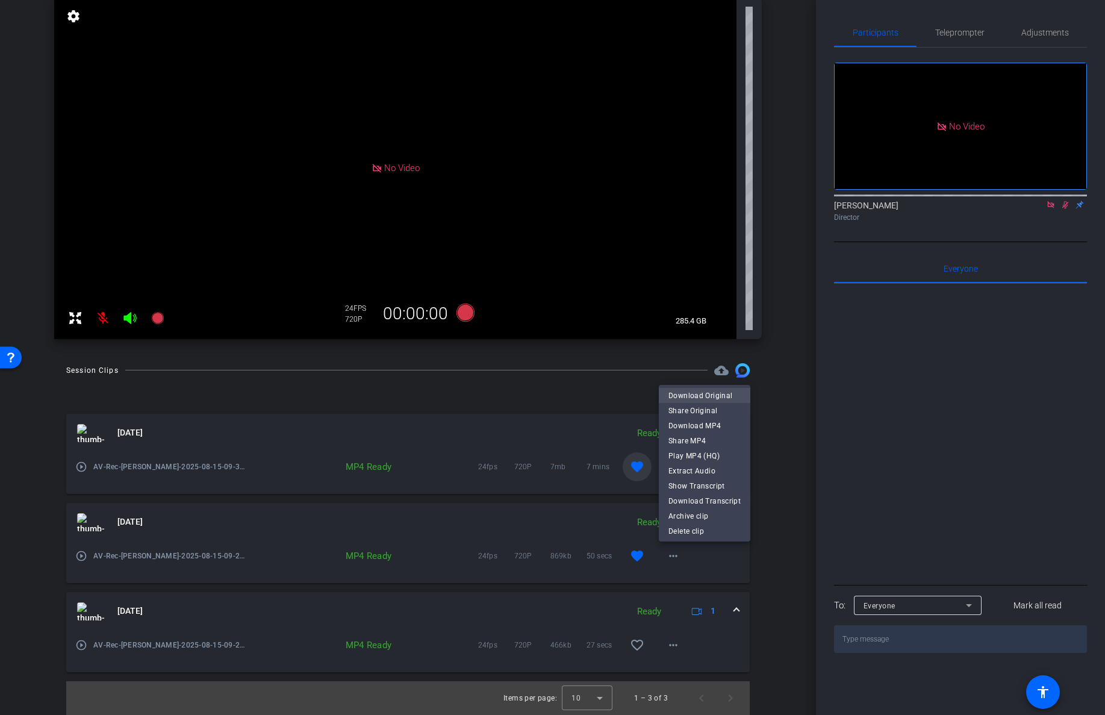
click at [704, 398] on span "Download Original" at bounding box center [704, 395] width 72 height 14
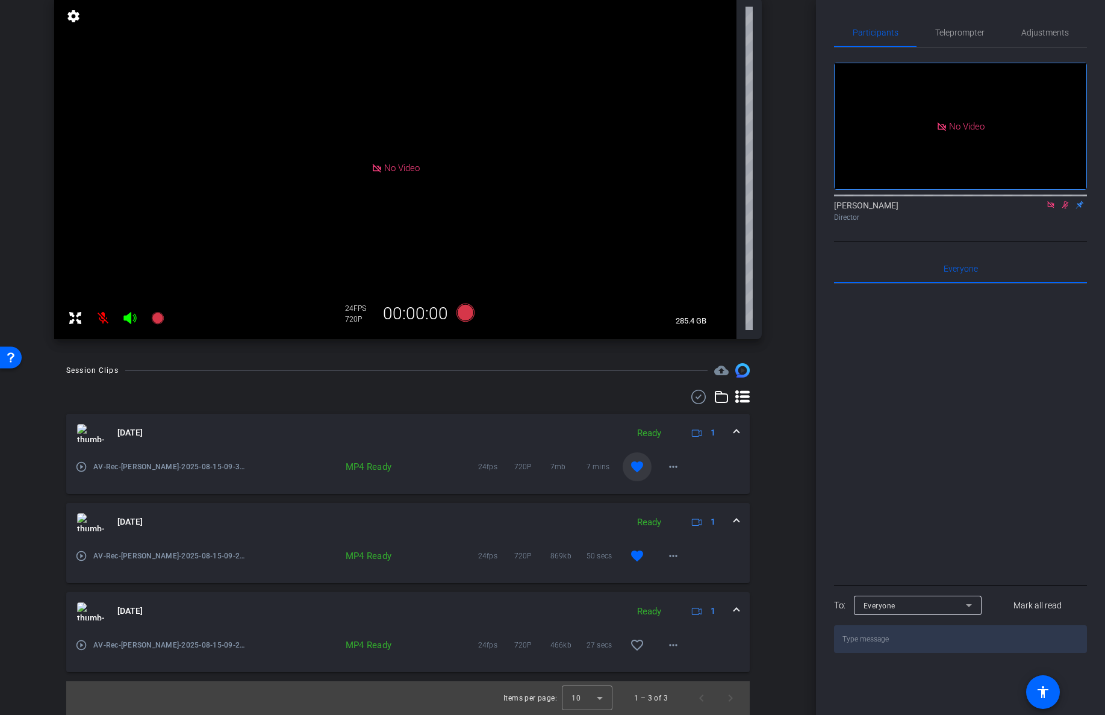
click at [783, 482] on div "Session Clips cloud_upload Aug 15, 2025 Ready 1 play_circle_outline AV-Rec-Alex…" at bounding box center [407, 539] width 755 height 352
click at [697, 643] on div "play_circle_outline AV-Rec-Alexander-2025-08-15-09-27-15-224-0 MP4 Ready 24fps …" at bounding box center [407, 637] width 665 height 14
